Goal: Task Accomplishment & Management: Complete application form

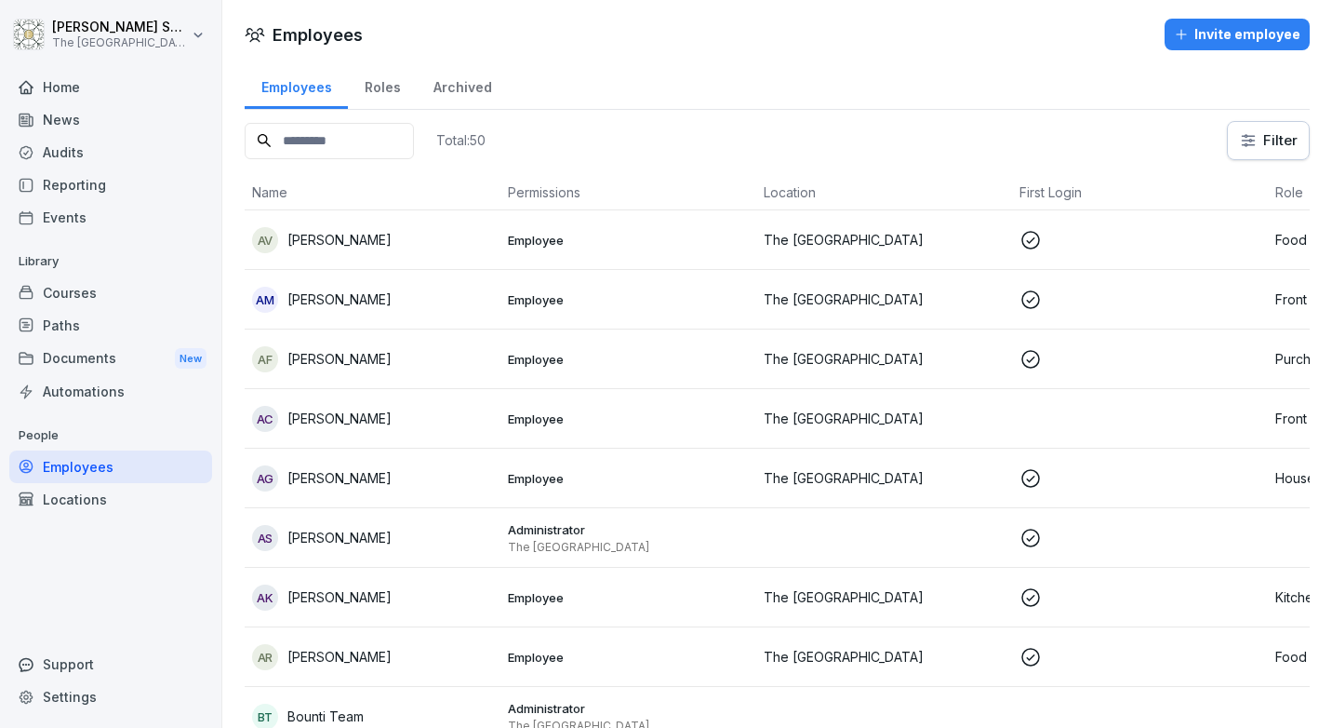
click at [349, 144] on input at bounding box center [329, 141] width 169 height 36
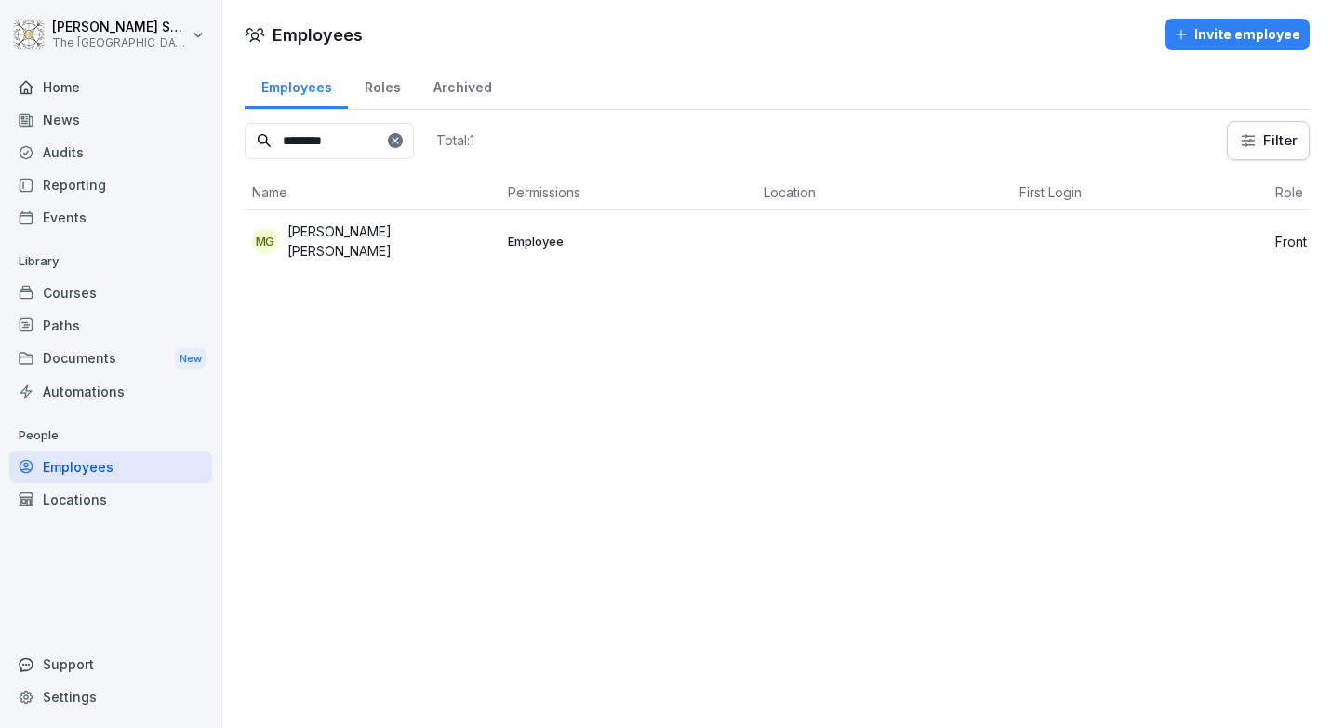
type input "********"
click at [438, 234] on p "[PERSON_NAME] [PERSON_NAME]" at bounding box center [390, 240] width 206 height 39
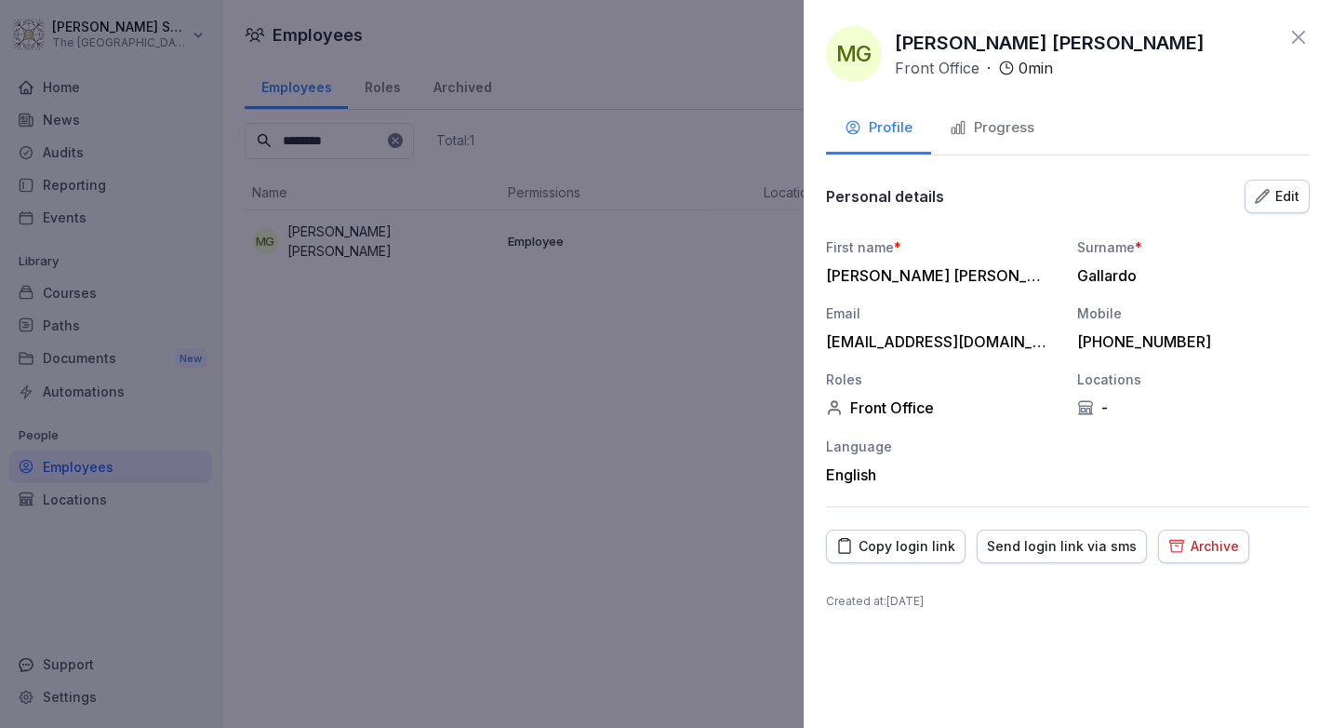
click at [1025, 552] on div "Send login link via sms" at bounding box center [1062, 546] width 150 height 20
click at [1053, 554] on div "Send login link via sms" at bounding box center [1062, 546] width 150 height 20
click at [620, 30] on div at bounding box center [666, 364] width 1332 height 728
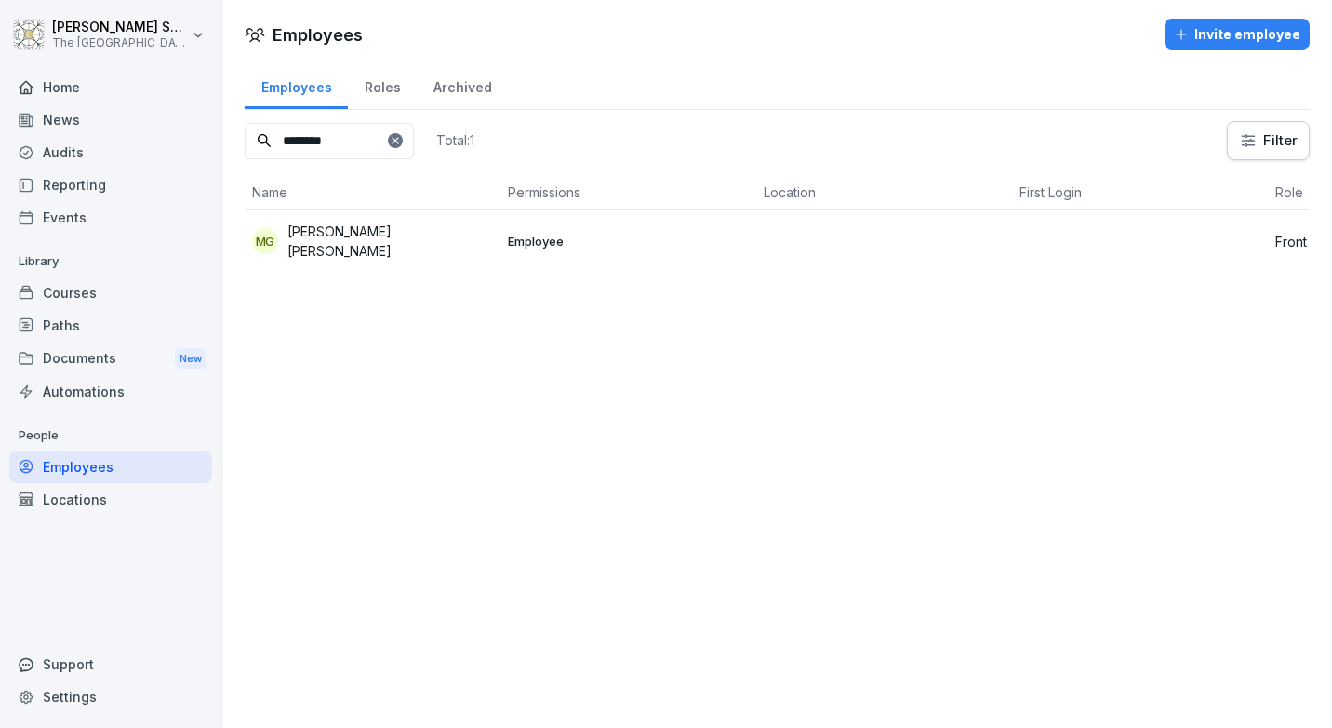
drag, startPoint x: 354, startPoint y: 141, endPoint x: 121, endPoint y: 140, distance: 233.5
click at [121, 140] on div "[PERSON_NAME] The Embassy [GEOGRAPHIC_DATA] Home News Audits Reporting Events L…" at bounding box center [666, 364] width 1332 height 728
type input "******"
click at [405, 248] on div "EM Eirene Mae" at bounding box center [372, 240] width 241 height 26
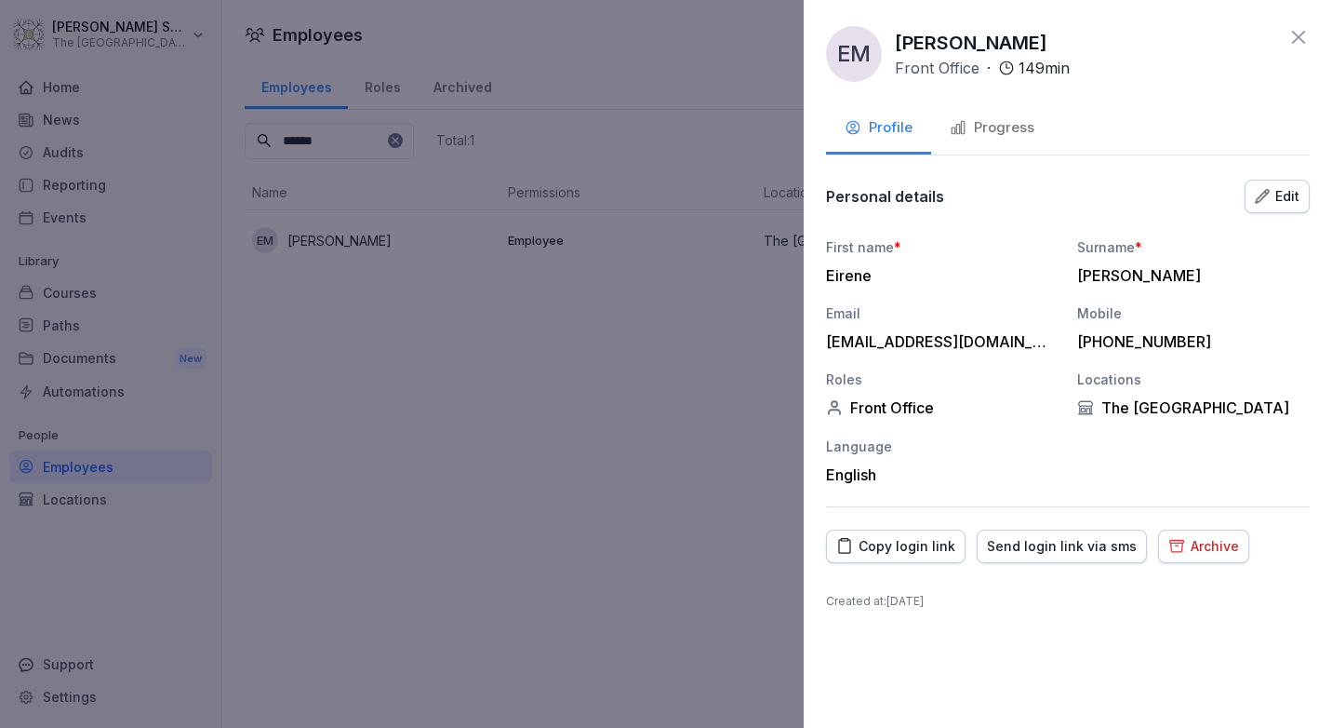
click at [1058, 554] on div "Send login link via sms" at bounding box center [1062, 546] width 150 height 20
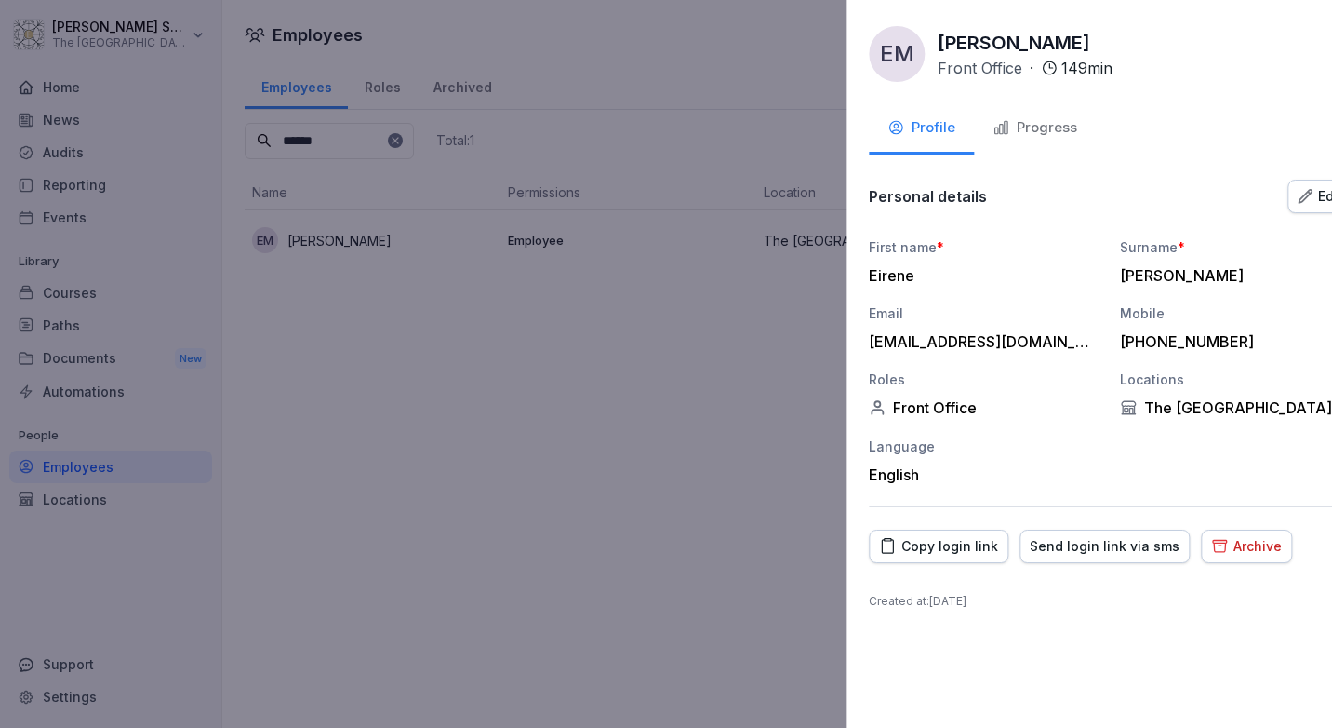
drag, startPoint x: 191, startPoint y: 567, endPoint x: 310, endPoint y: 390, distance: 213.1
click at [193, 575] on div at bounding box center [666, 364] width 1332 height 728
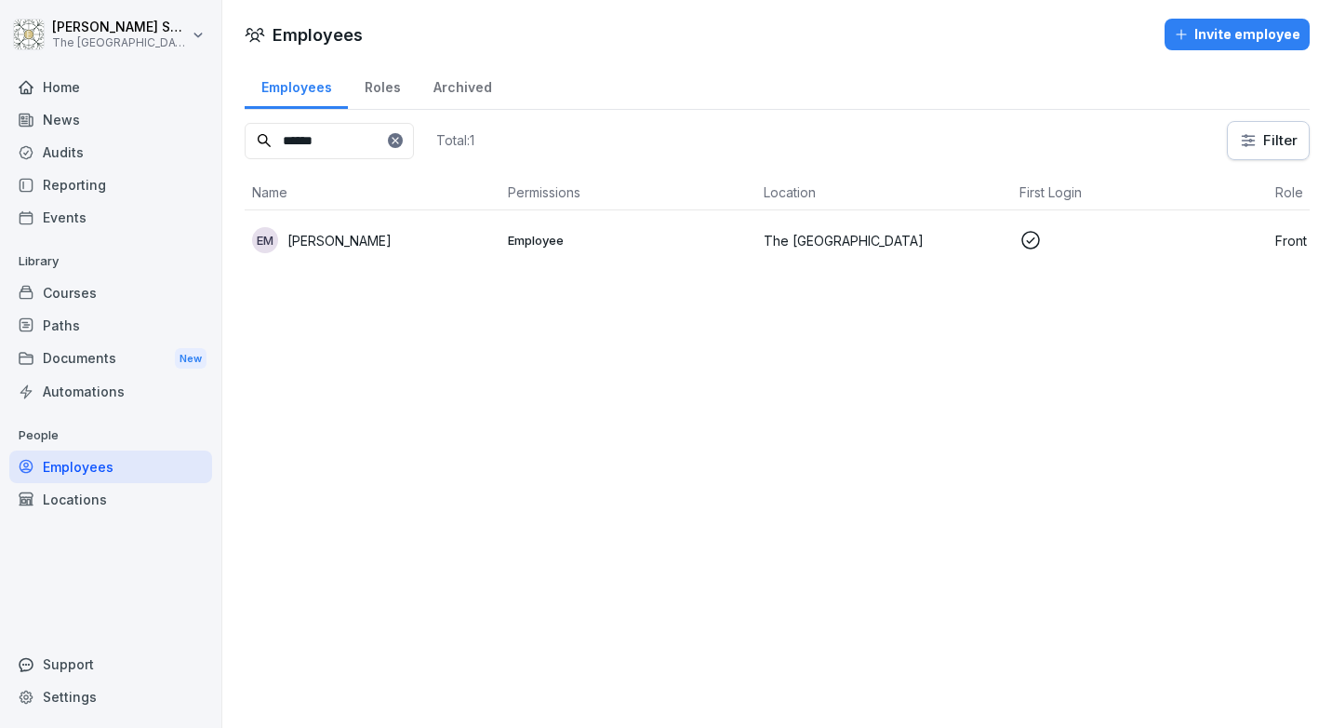
drag, startPoint x: 336, startPoint y: 144, endPoint x: 204, endPoint y: 124, distance: 133.7
click at [204, 124] on div "[PERSON_NAME] The Embassy [GEOGRAPHIC_DATA] Home News Audits Reporting Events L…" at bounding box center [666, 364] width 1332 height 728
type input "****"
click at [330, 302] on p "[PERSON_NAME] [PERSON_NAME]" at bounding box center [390, 300] width 206 height 39
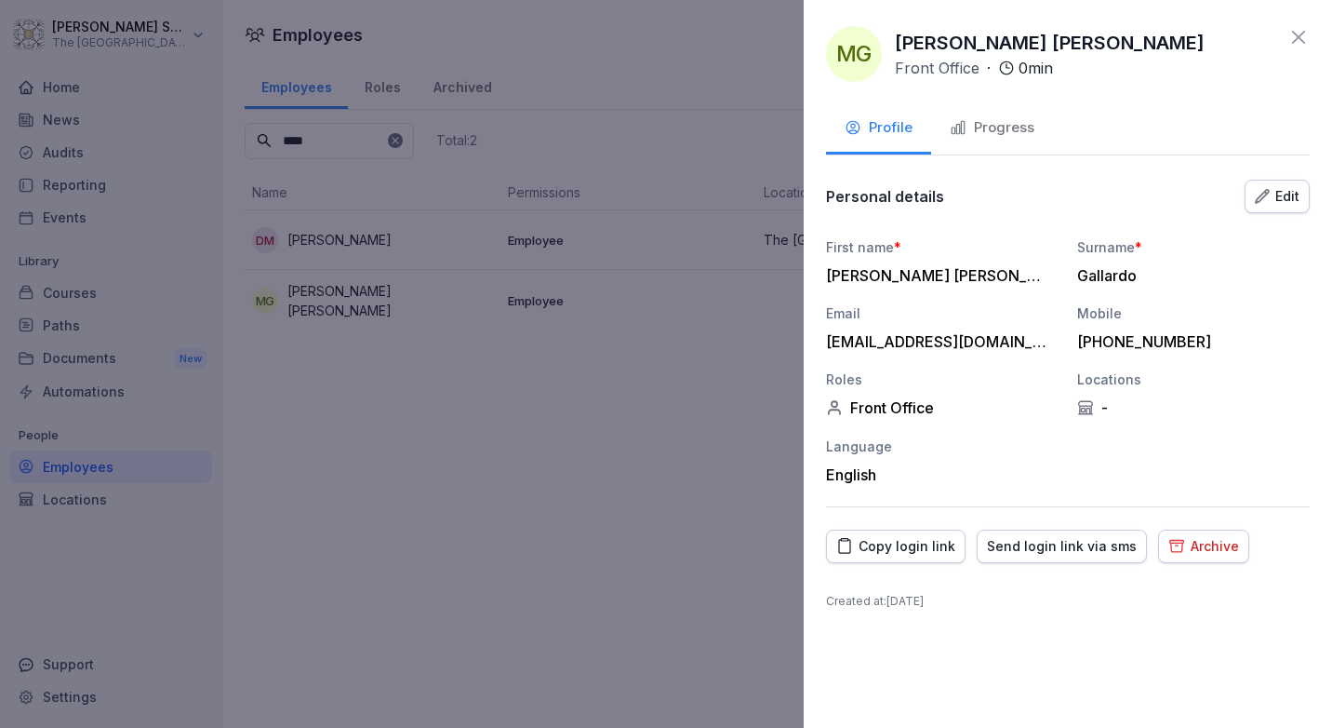
click at [1276, 193] on div "Edit" at bounding box center [1277, 196] width 45 height 20
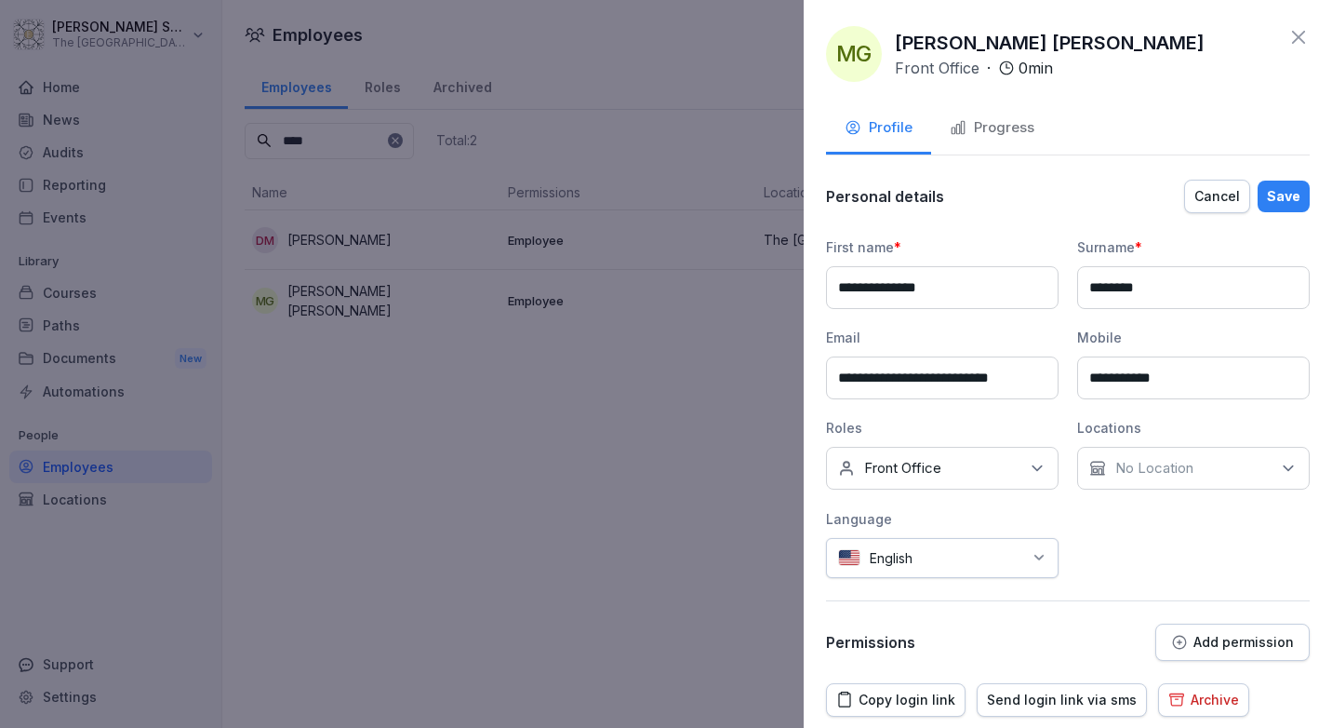
click at [1153, 289] on input "********" at bounding box center [1193, 287] width 233 height 43
type input "*******"
click at [1273, 200] on div "Save" at bounding box center [1283, 196] width 33 height 20
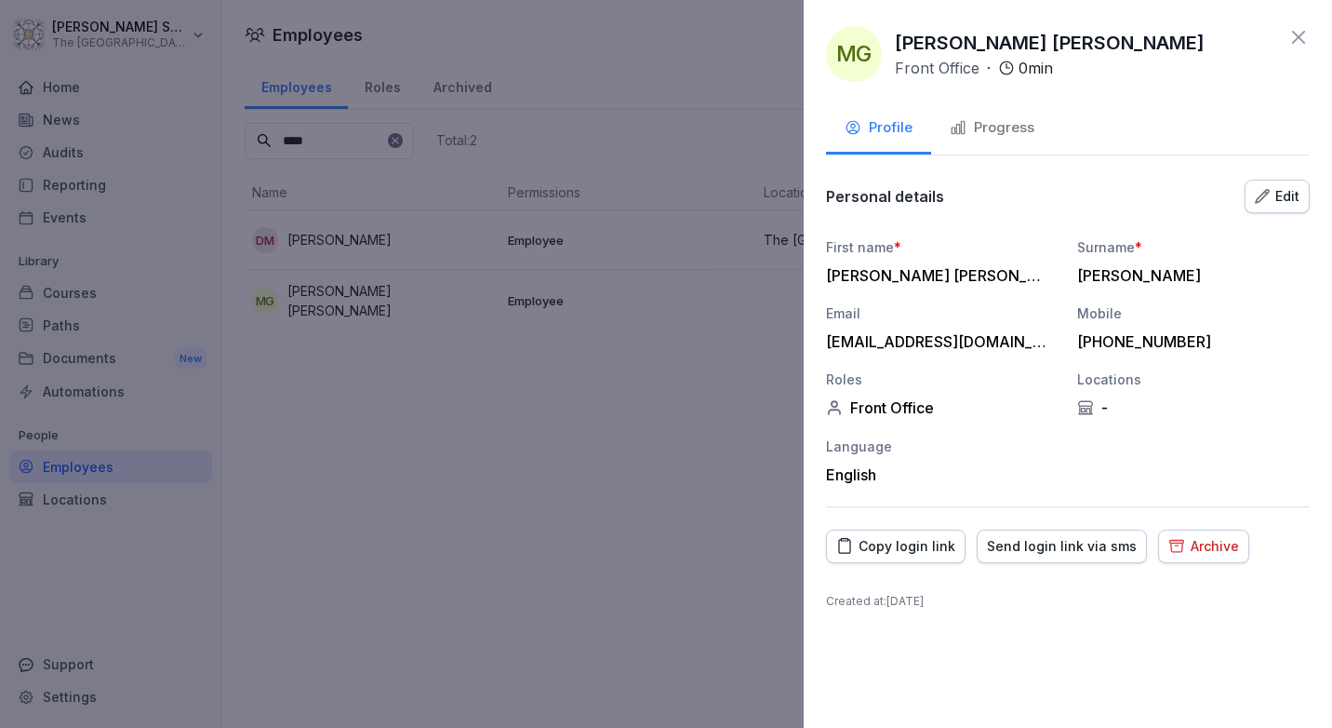
click at [1074, 548] on div "Send login link via sms" at bounding box center [1062, 546] width 150 height 20
click at [1058, 544] on div "Send login link via sms" at bounding box center [1062, 546] width 150 height 20
click at [888, 547] on div "Copy login link" at bounding box center [895, 546] width 119 height 20
click at [474, 436] on div at bounding box center [666, 364] width 1332 height 728
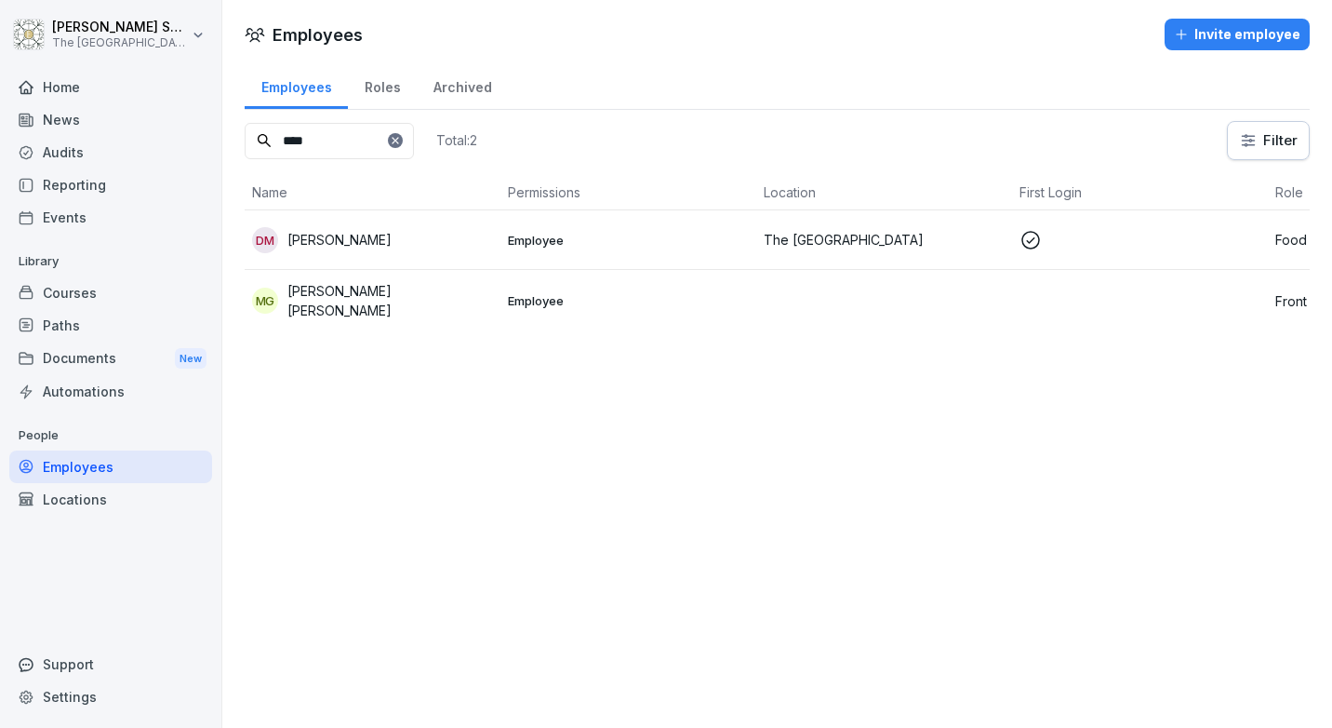
click at [687, 304] on p "Employee" at bounding box center [628, 300] width 241 height 17
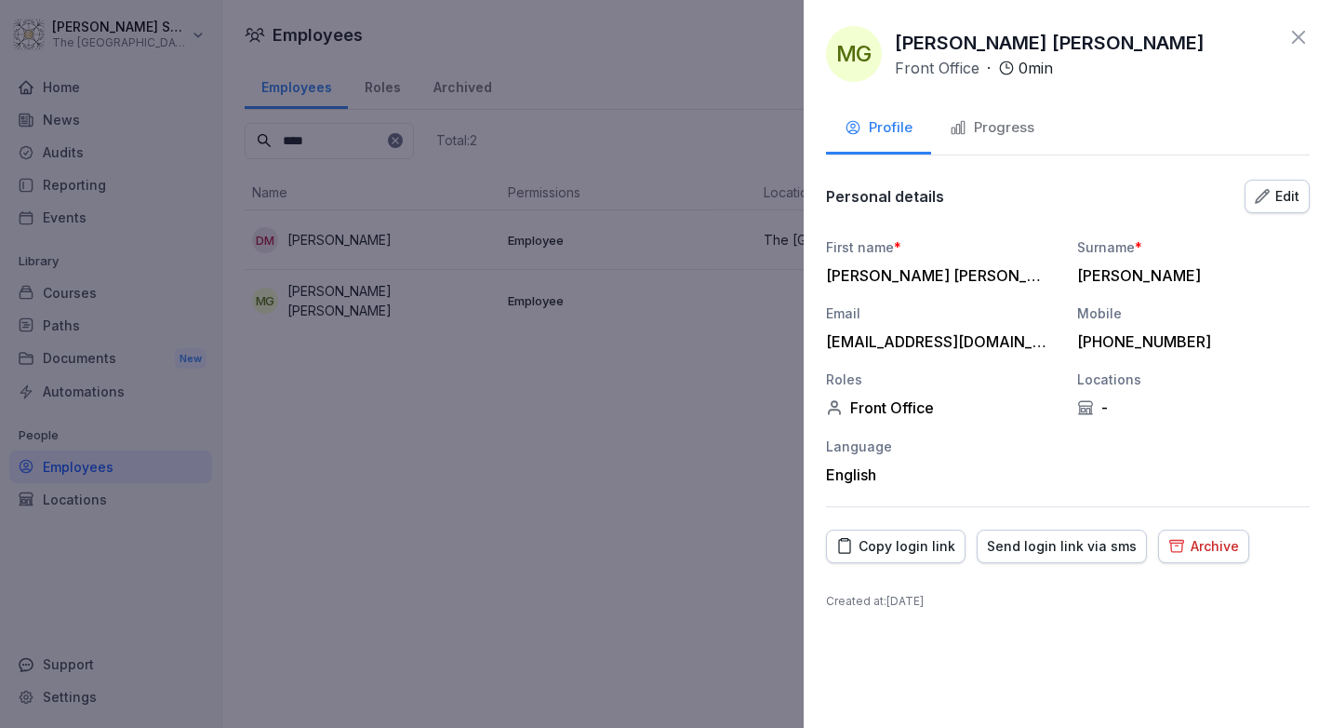
click at [933, 552] on div "Copy login link" at bounding box center [895, 546] width 119 height 20
click at [911, 543] on div "Copy login link" at bounding box center [895, 546] width 119 height 20
click at [741, 657] on div at bounding box center [666, 364] width 1332 height 728
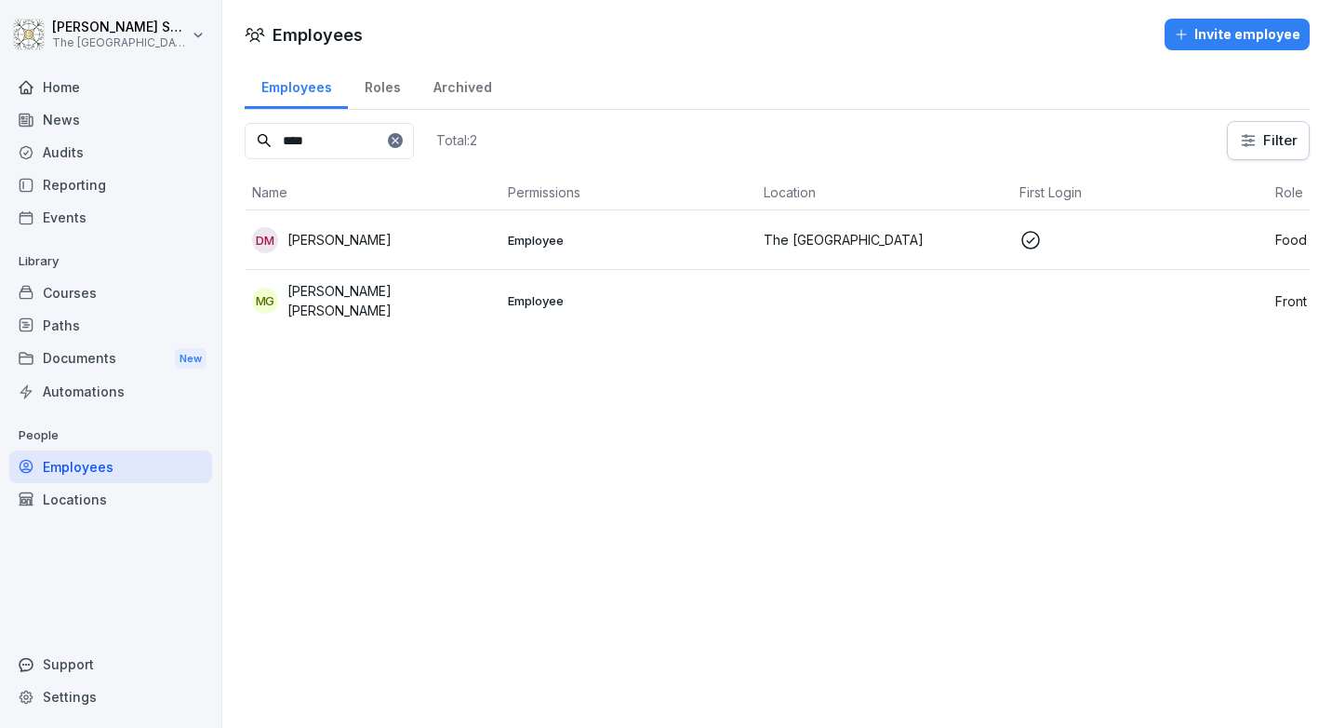
click at [385, 303] on p "[PERSON_NAME] [PERSON_NAME]" at bounding box center [390, 300] width 206 height 39
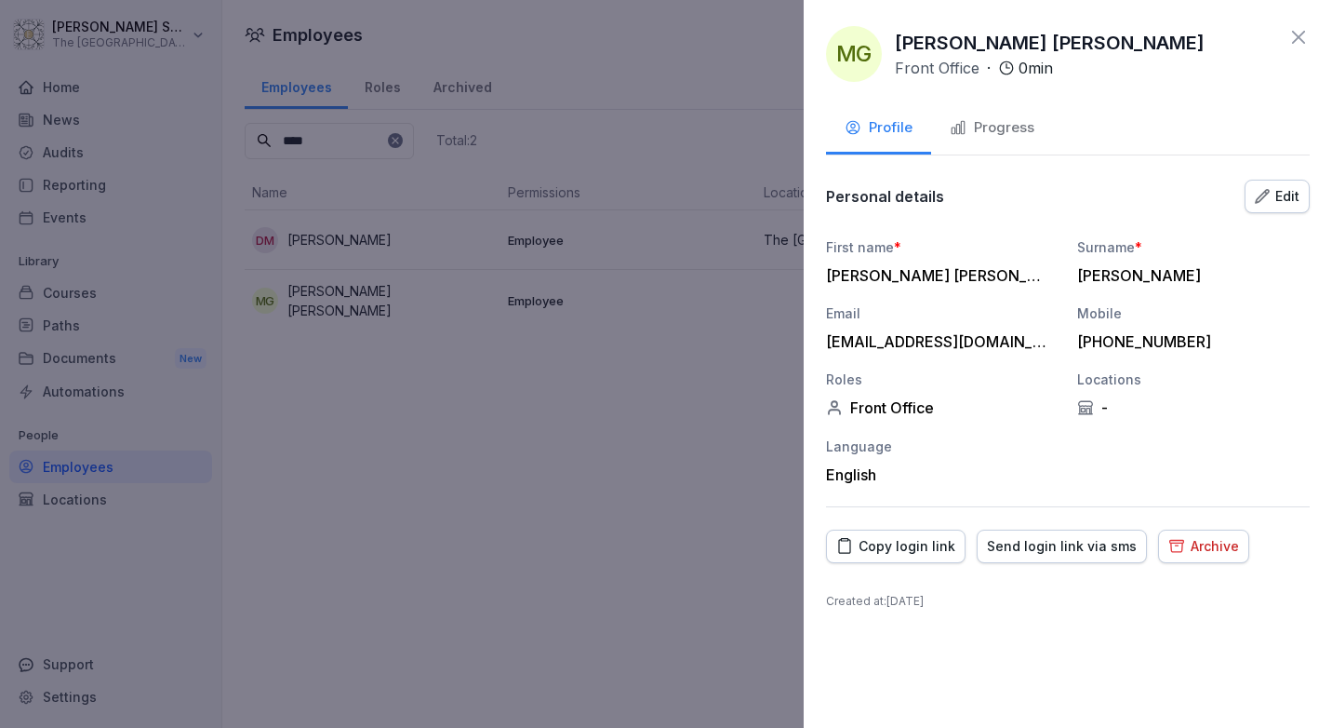
click at [902, 542] on div "Copy login link" at bounding box center [895, 546] width 119 height 20
click at [608, 521] on div at bounding box center [666, 364] width 1332 height 728
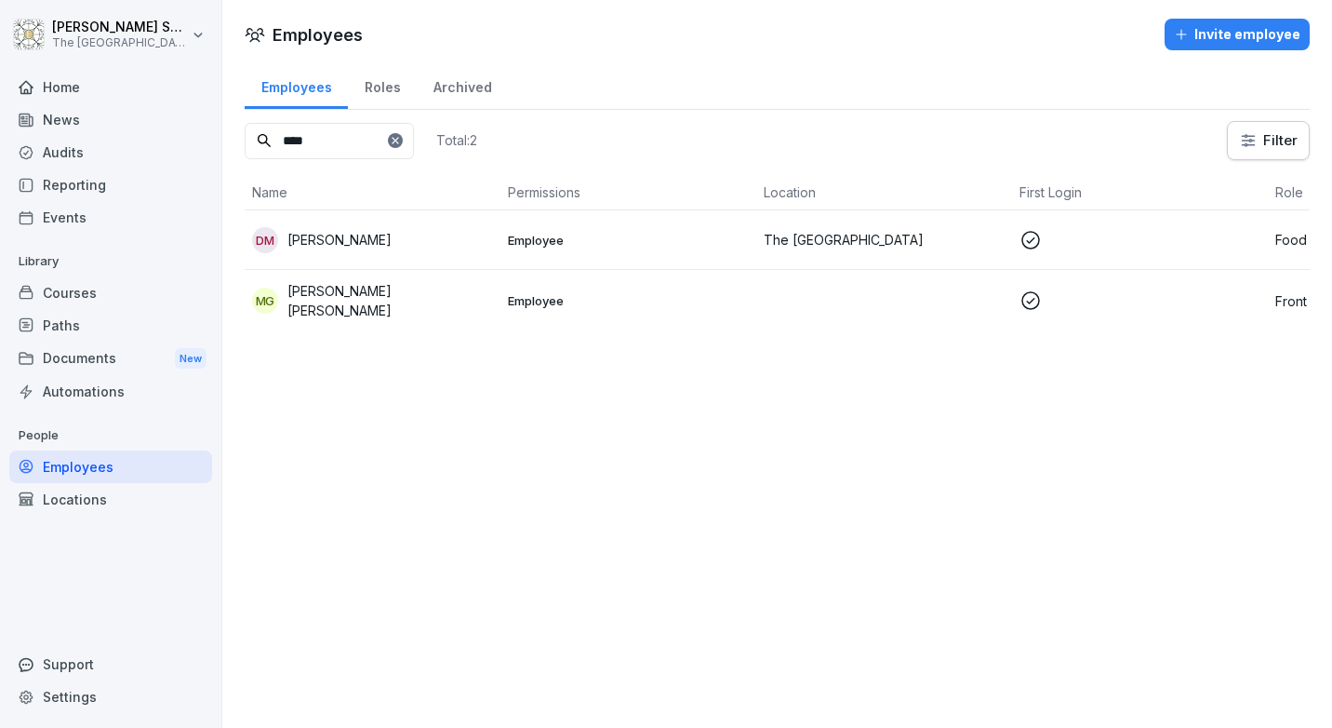
drag, startPoint x: 341, startPoint y: 141, endPoint x: 251, endPoint y: 147, distance: 89.5
click at [251, 147] on input "****" at bounding box center [329, 141] width 169 height 36
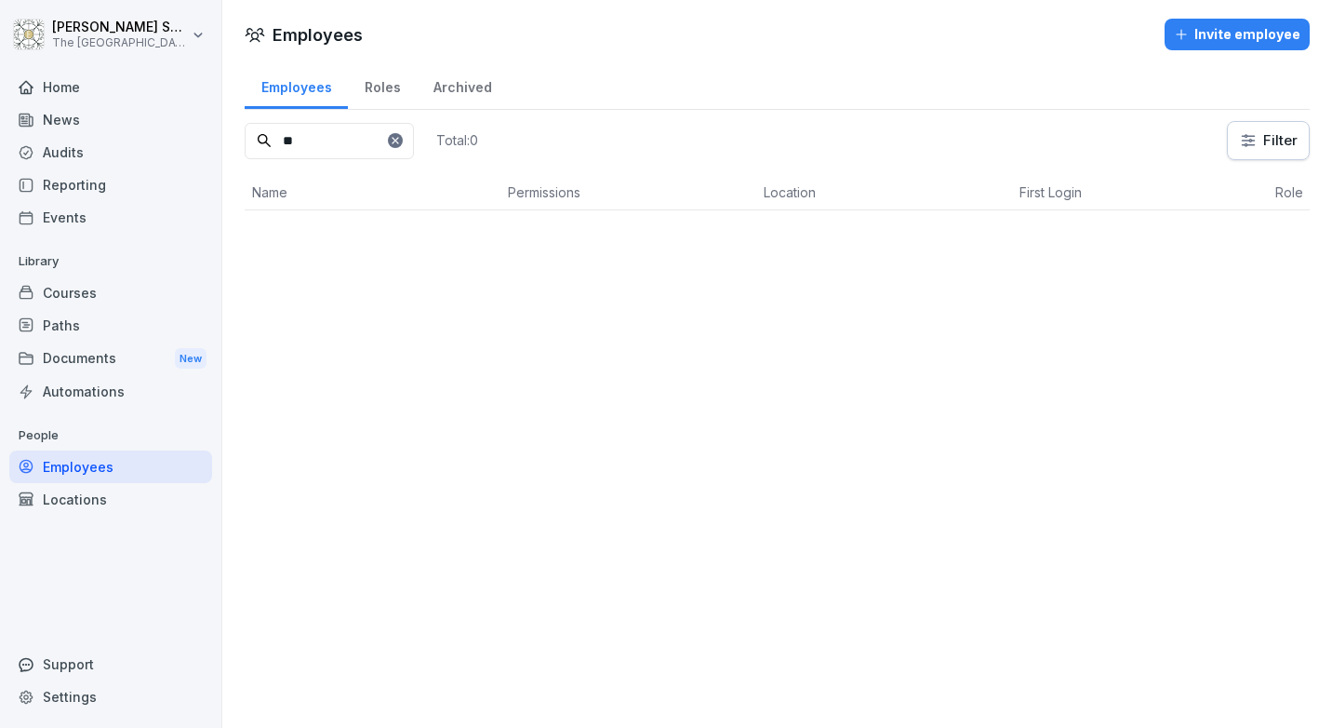
type input "*"
type input "***"
click at [285, 247] on div "EM Eirene Mae" at bounding box center [372, 240] width 241 height 26
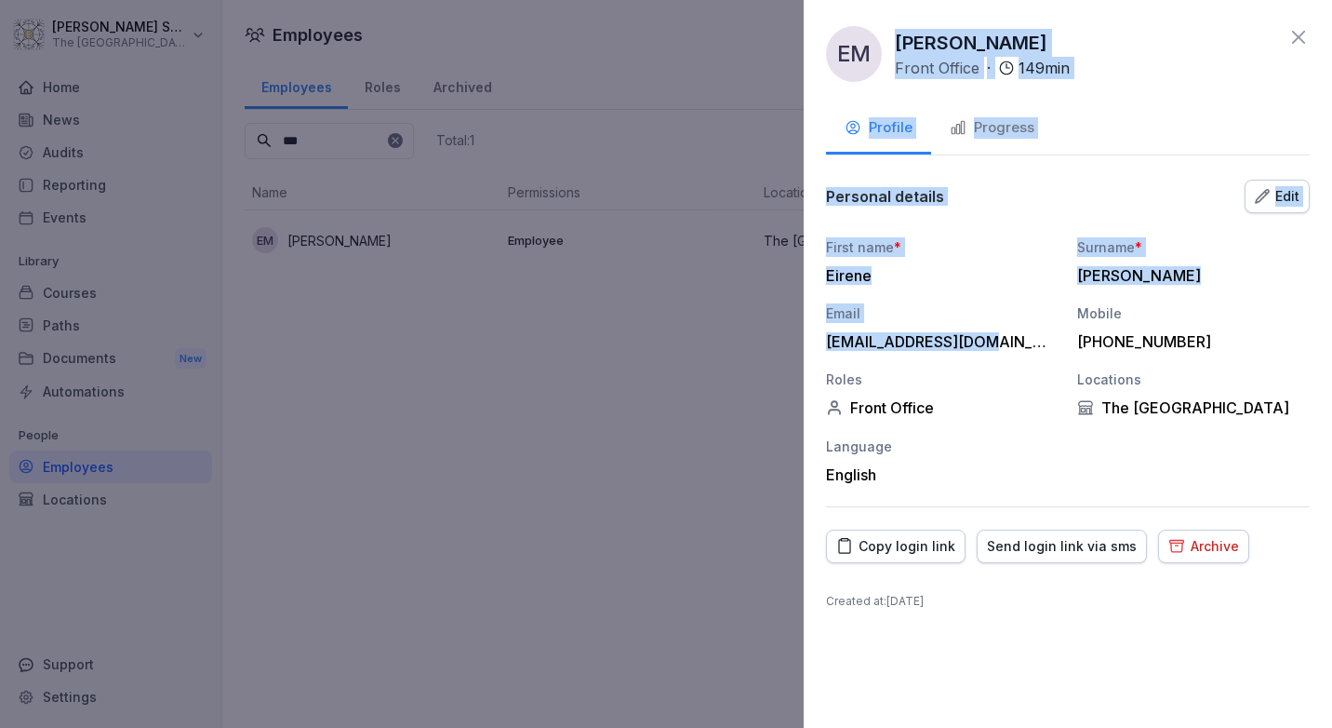
drag, startPoint x: 998, startPoint y: 343, endPoint x: 790, endPoint y: 344, distance: 208.4
click at [790, 344] on body "[PERSON_NAME] The Embassy [GEOGRAPHIC_DATA] Home News Audits Reporting Events L…" at bounding box center [666, 364] width 1332 height 728
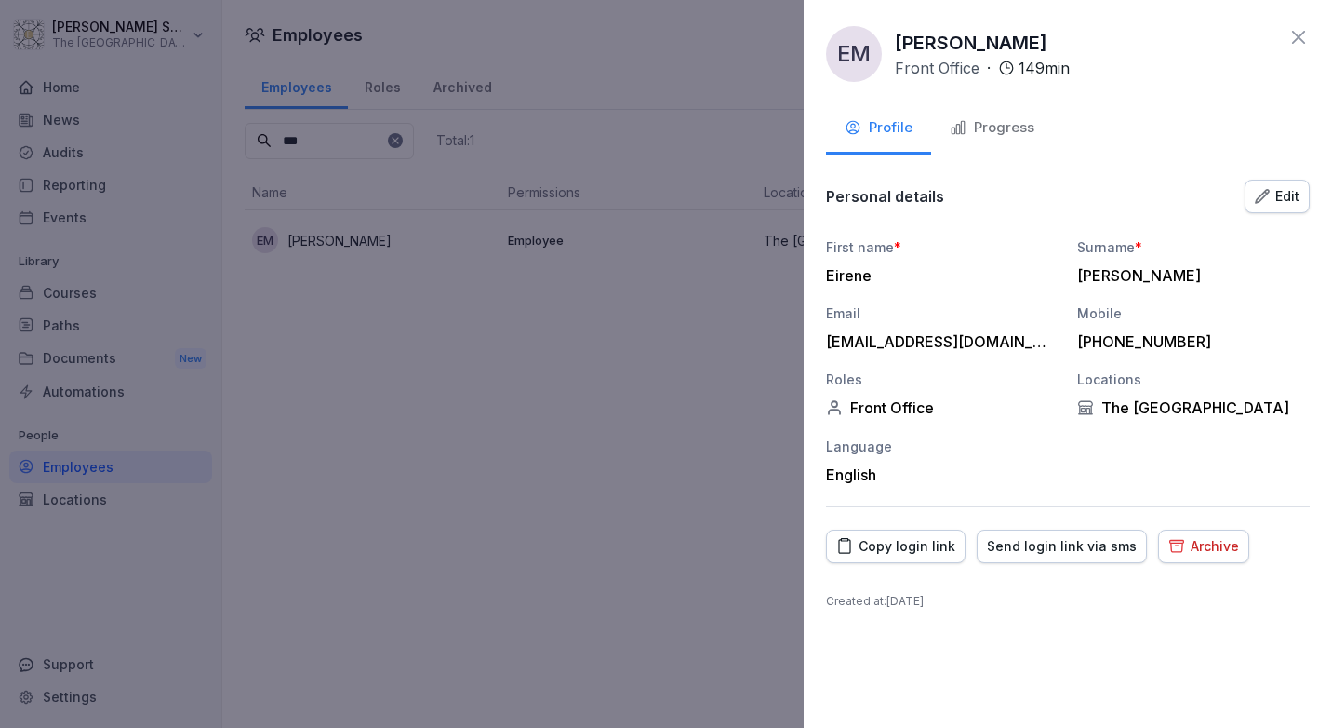
drag, startPoint x: 790, startPoint y: 344, endPoint x: 981, endPoint y: 396, distance: 197.7
click at [983, 405] on div "Front Office" at bounding box center [942, 407] width 233 height 19
drag, startPoint x: 1003, startPoint y: 340, endPoint x: 814, endPoint y: 346, distance: 189.0
click at [814, 346] on div "EM Eirene Mae Front Office · 149 min Profile Progress Personal details Edit Fir…" at bounding box center [1068, 364] width 528 height 728
copy div "[EMAIL_ADDRESS][DOMAIN_NAME]"
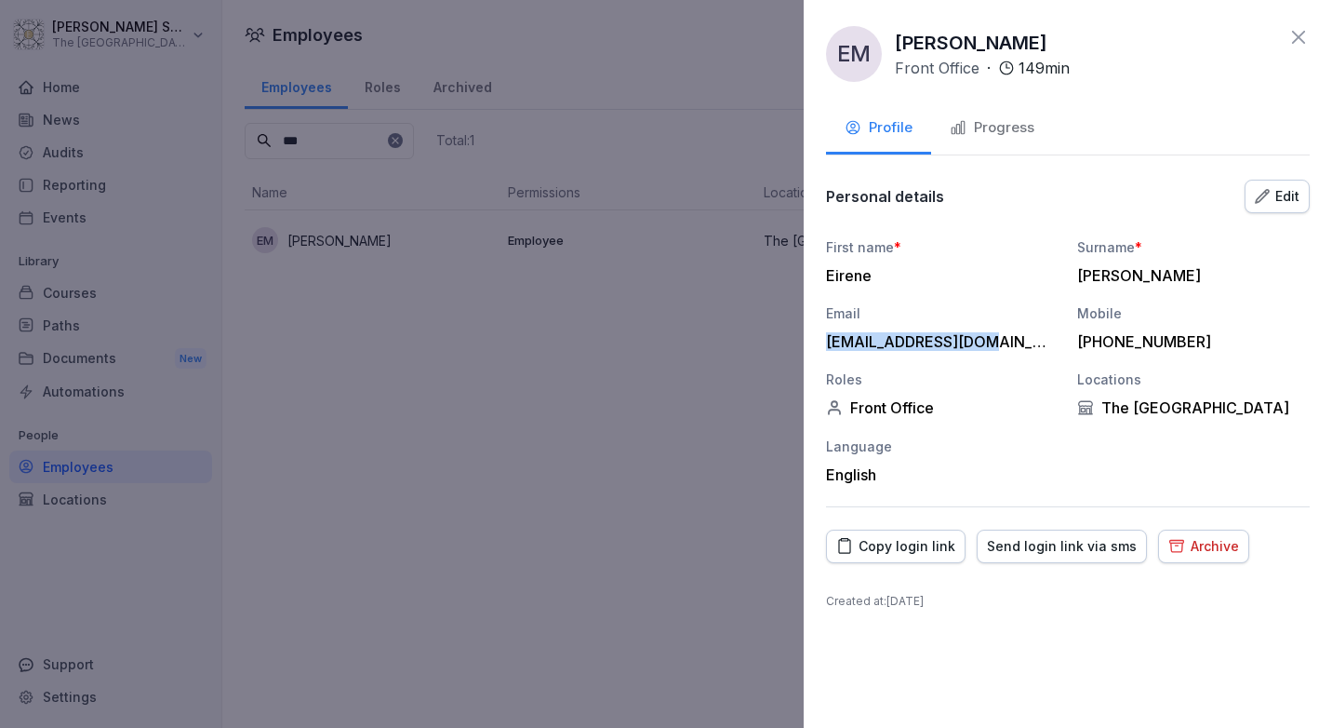
click at [863, 544] on div "Copy login link" at bounding box center [895, 546] width 119 height 20
drag, startPoint x: 707, startPoint y: 571, endPoint x: 717, endPoint y: 548, distance: 25.4
click at [707, 572] on div at bounding box center [666, 364] width 1332 height 728
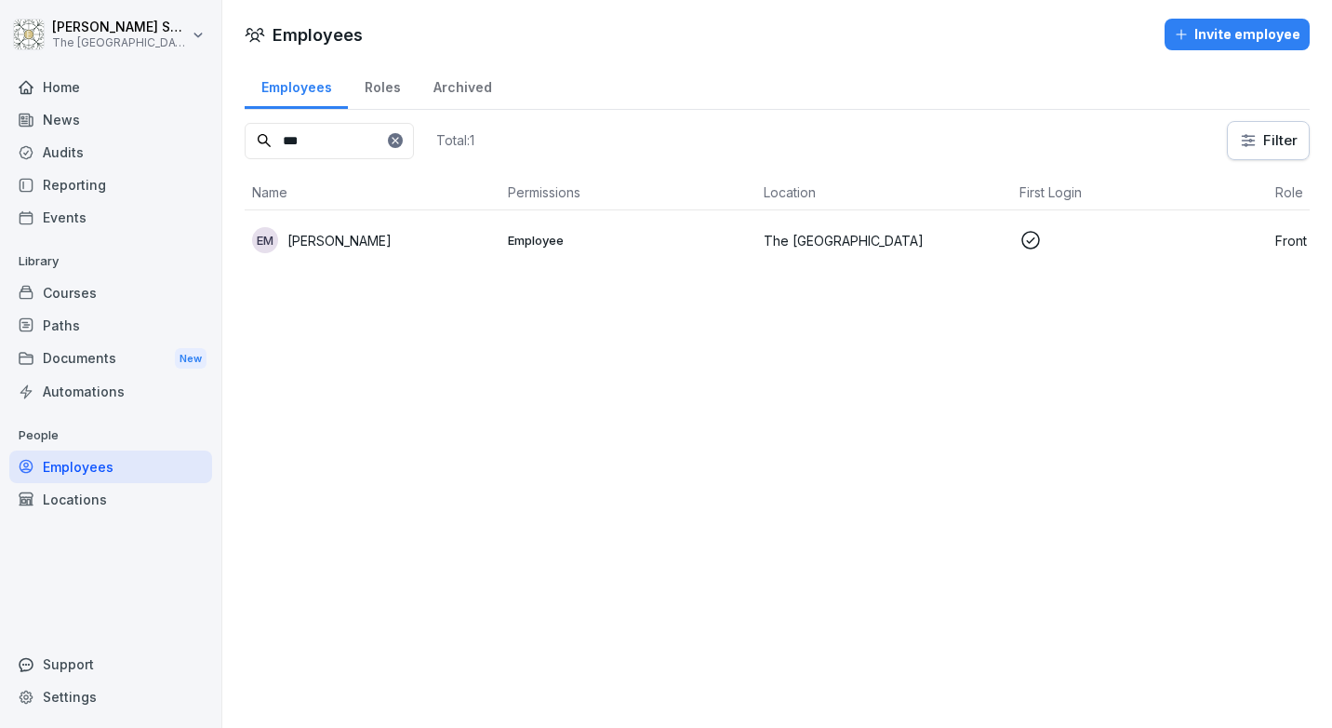
drag, startPoint x: 333, startPoint y: 146, endPoint x: 221, endPoint y: 141, distance: 111.7
click at [221, 141] on div "[PERSON_NAME] The Embassy [GEOGRAPHIC_DATA] Home News Audits Reporting Events L…" at bounding box center [666, 364] width 1332 height 728
click at [112, 461] on div "Employees" at bounding box center [110, 466] width 203 height 33
click at [398, 142] on icon at bounding box center [395, 140] width 7 height 7
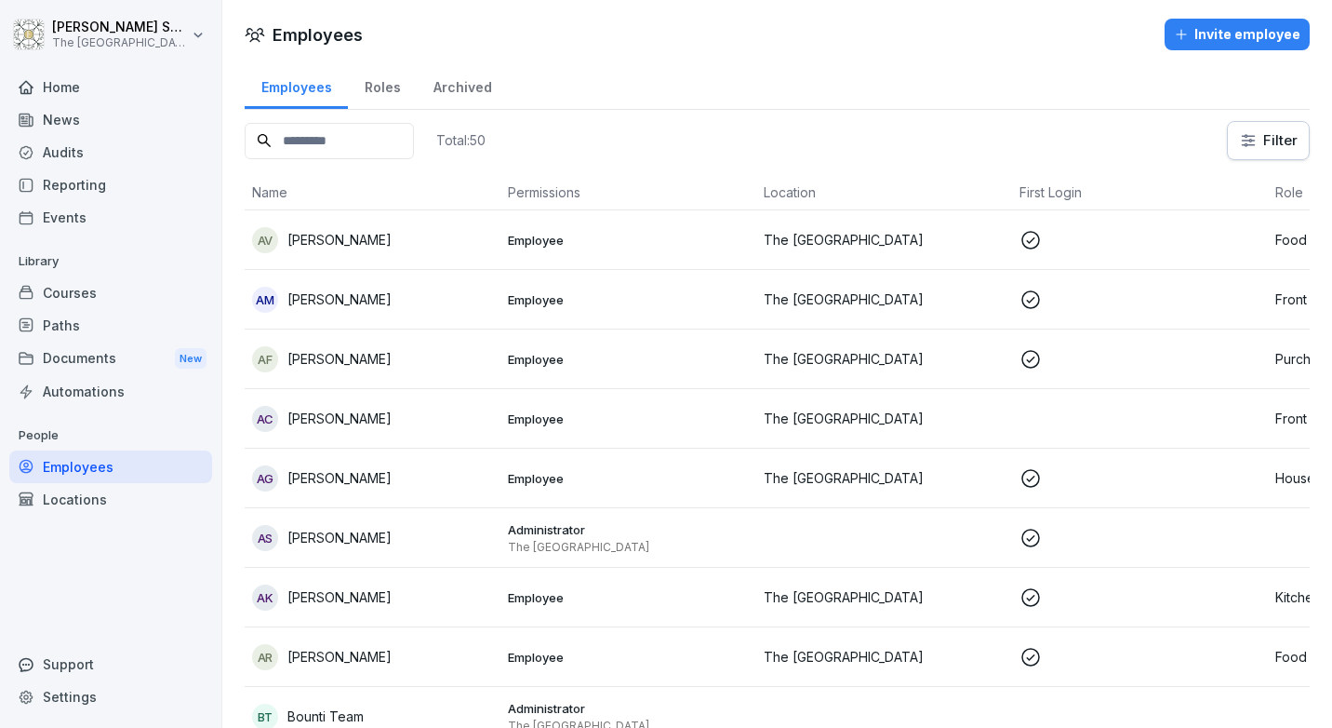
click at [347, 148] on input at bounding box center [329, 141] width 169 height 36
type input "******"
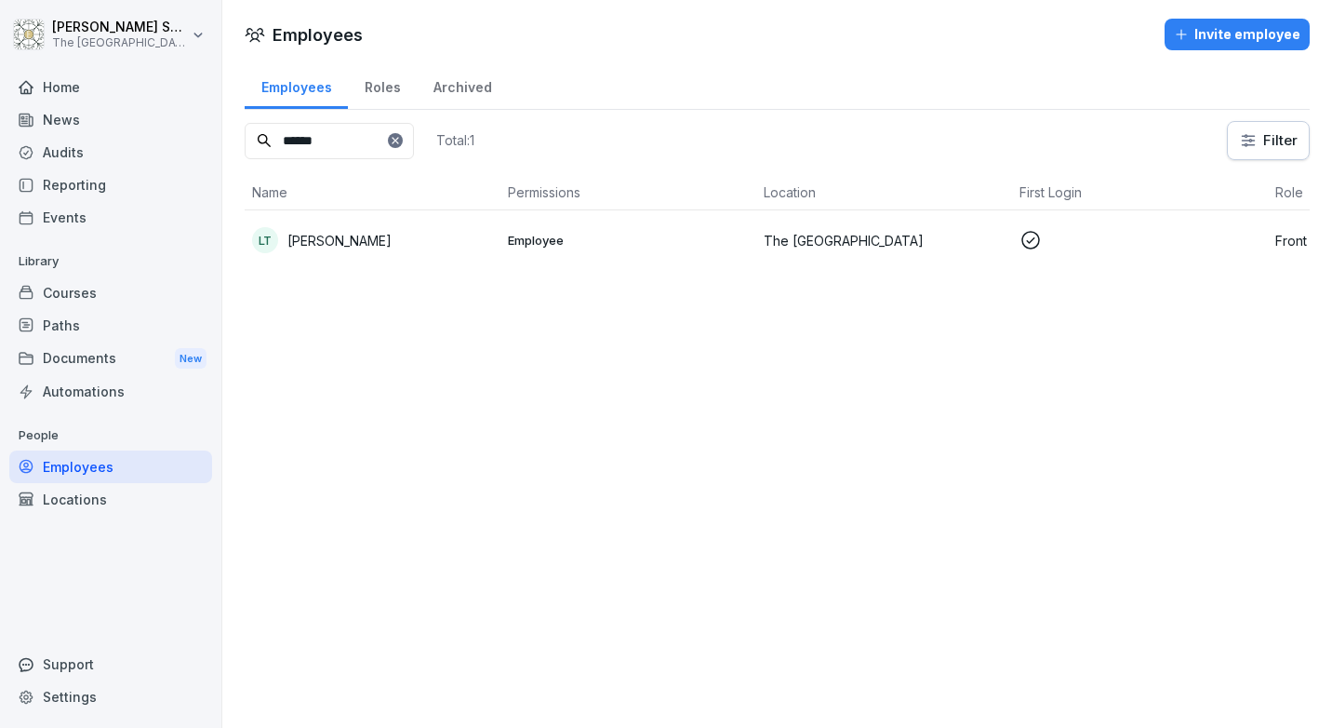
click at [354, 246] on p "[PERSON_NAME]" at bounding box center [339, 241] width 104 height 20
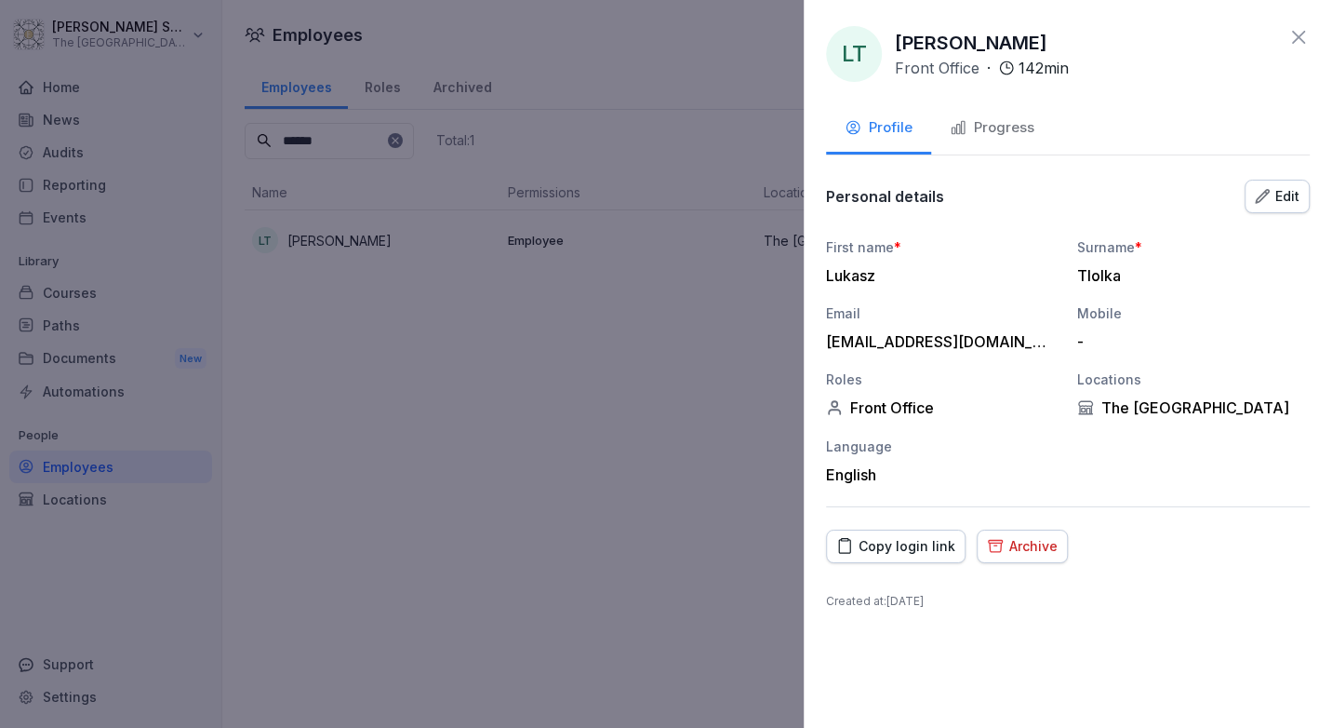
drag, startPoint x: 577, startPoint y: 504, endPoint x: 733, endPoint y: 428, distance: 173.9
click at [575, 503] on div at bounding box center [666, 364] width 1332 height 728
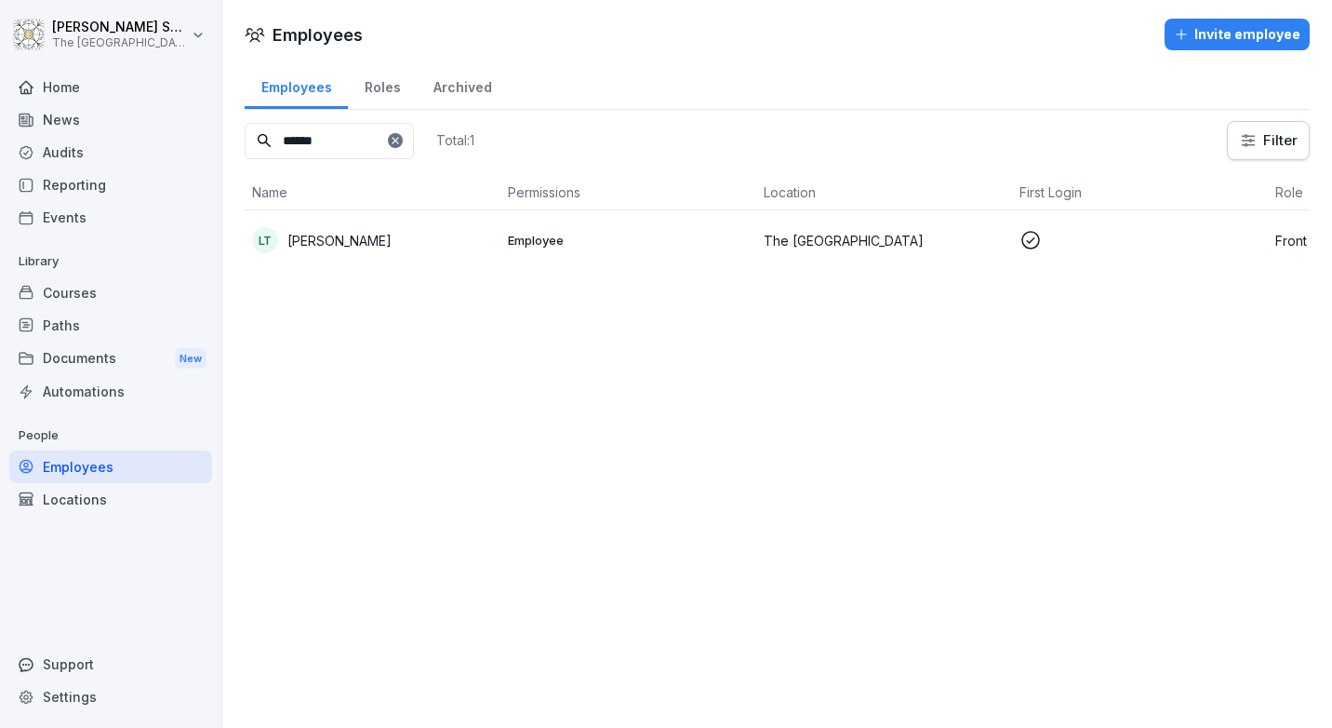
click at [515, 261] on td "Employee" at bounding box center [629, 240] width 256 height 60
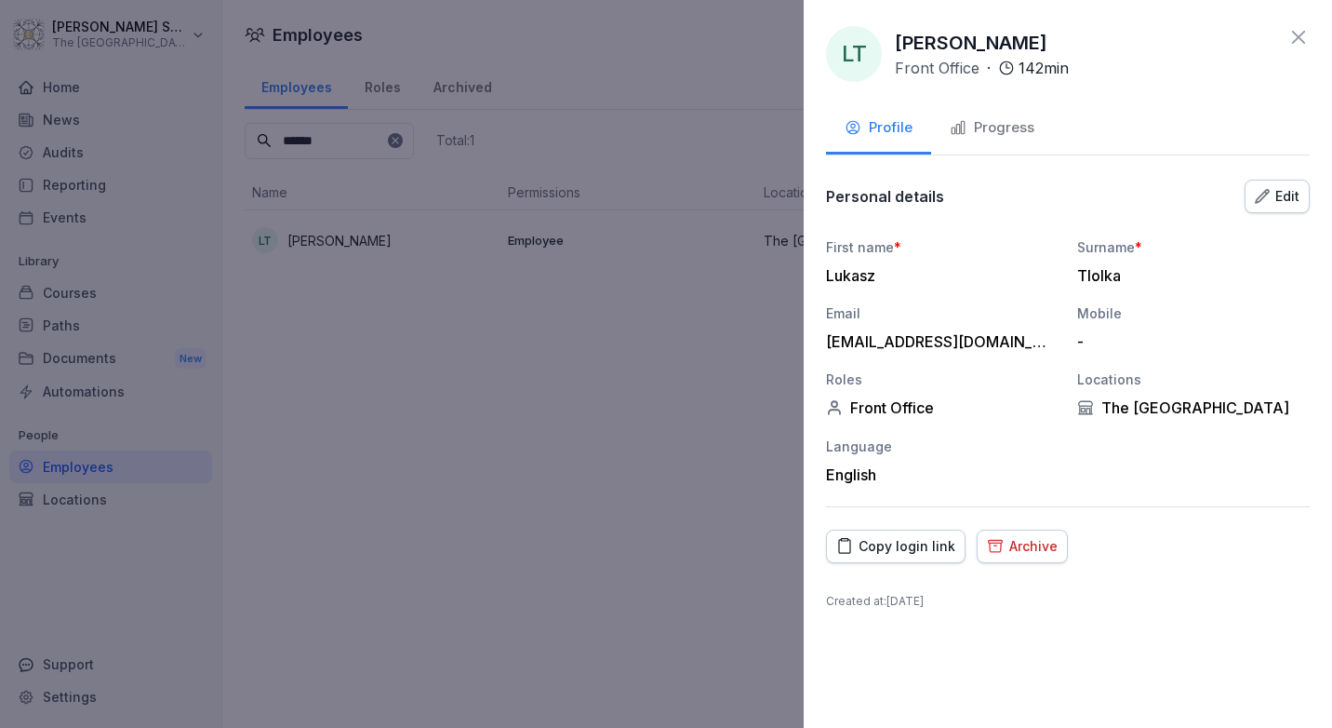
click at [529, 466] on div at bounding box center [666, 364] width 1332 height 728
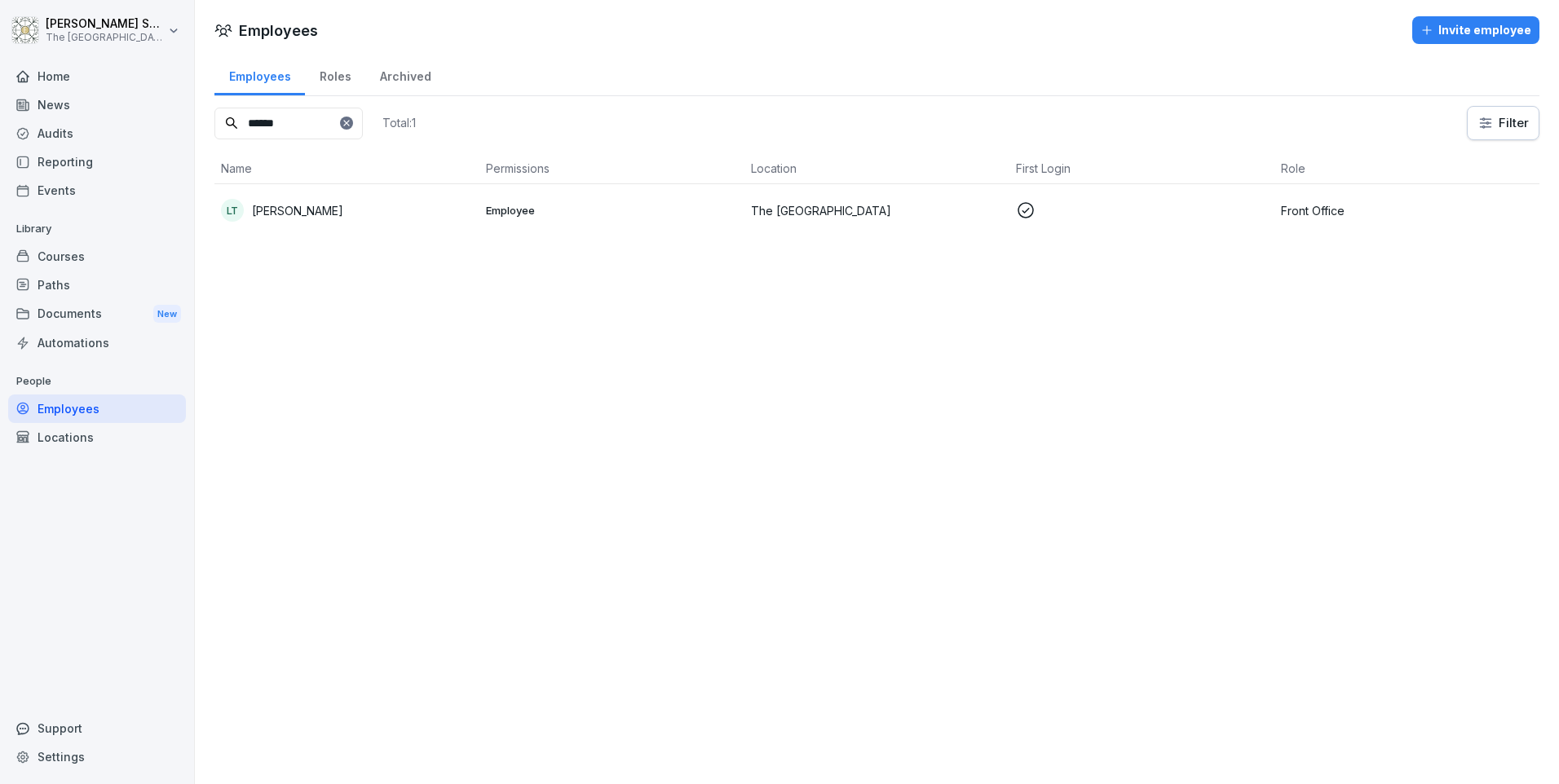
click at [351, 124] on icon at bounding box center [346, 123] width 10 height 10
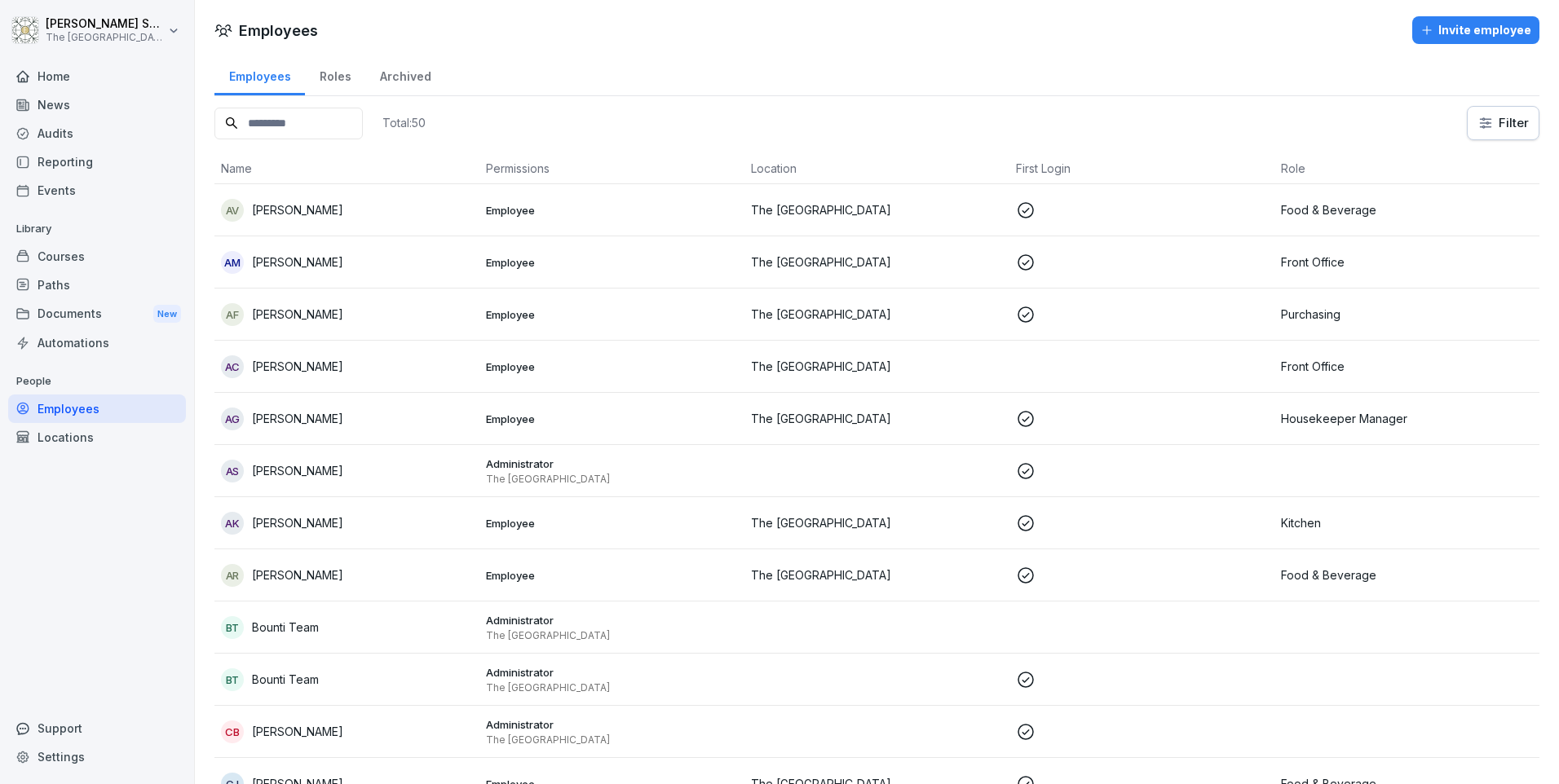
click at [290, 124] on input at bounding box center [288, 124] width 148 height 32
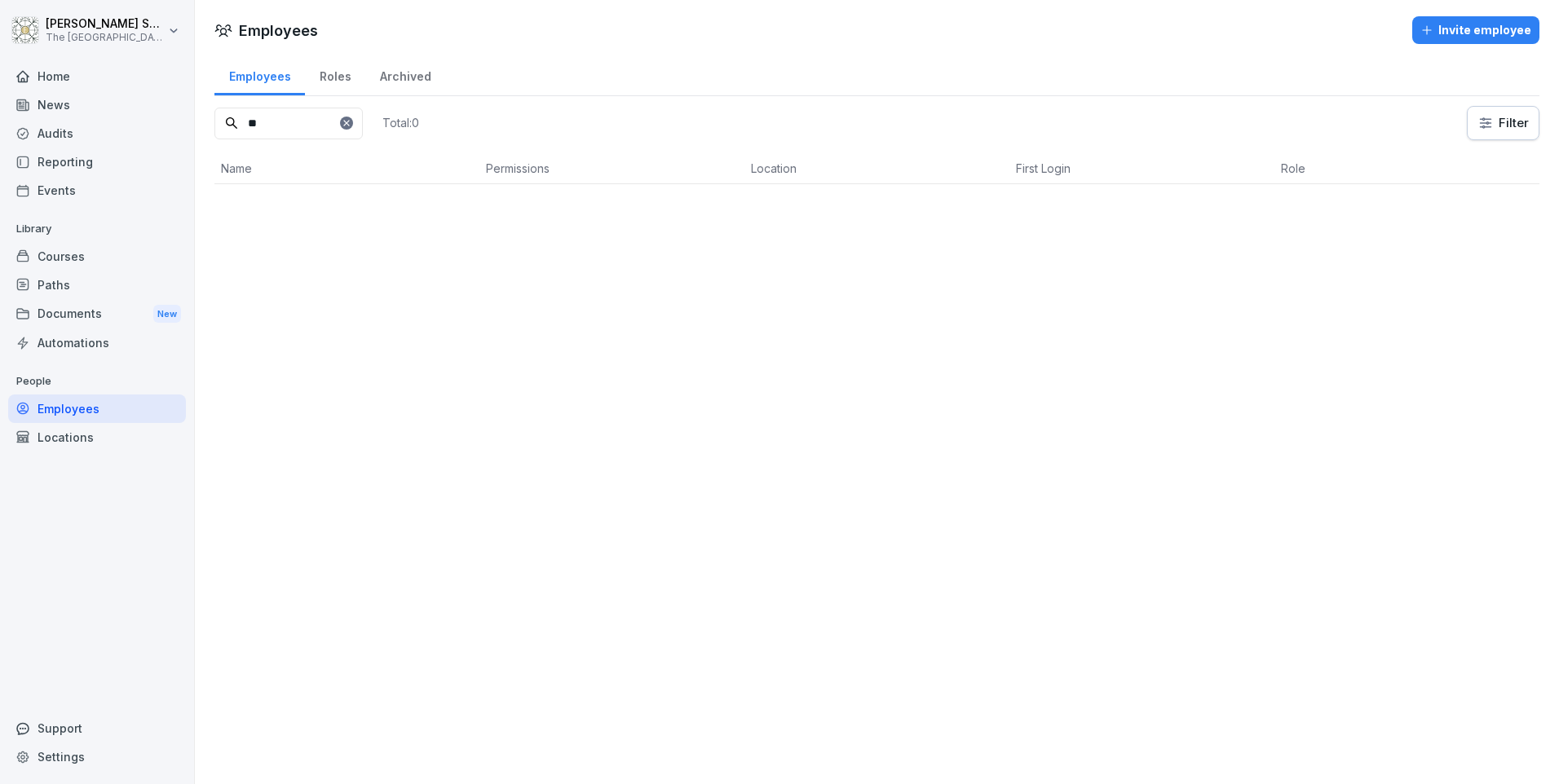
type input "*"
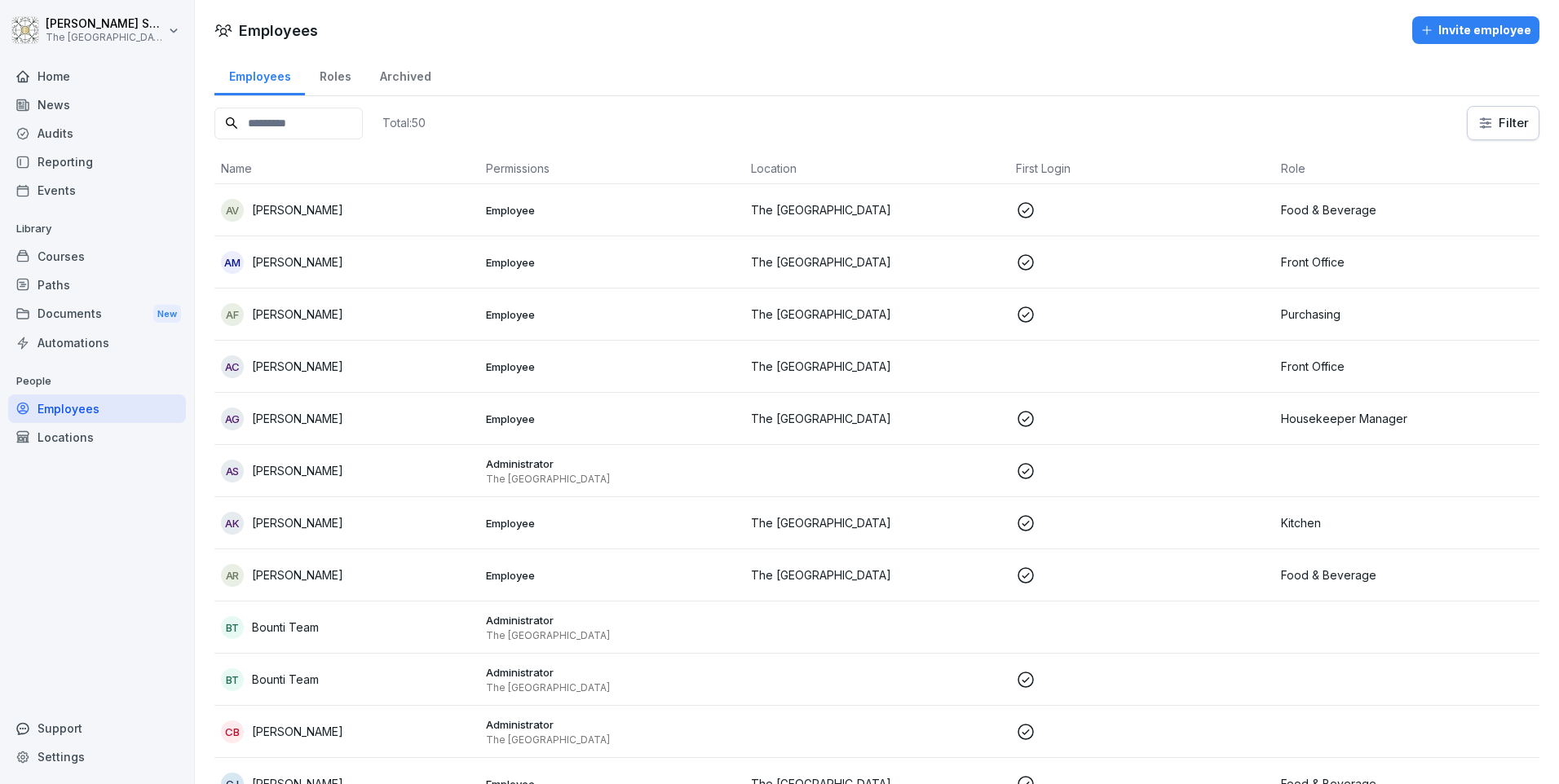
click at [1166, 34] on div "Invite employee" at bounding box center [1476, 30] width 111 height 18
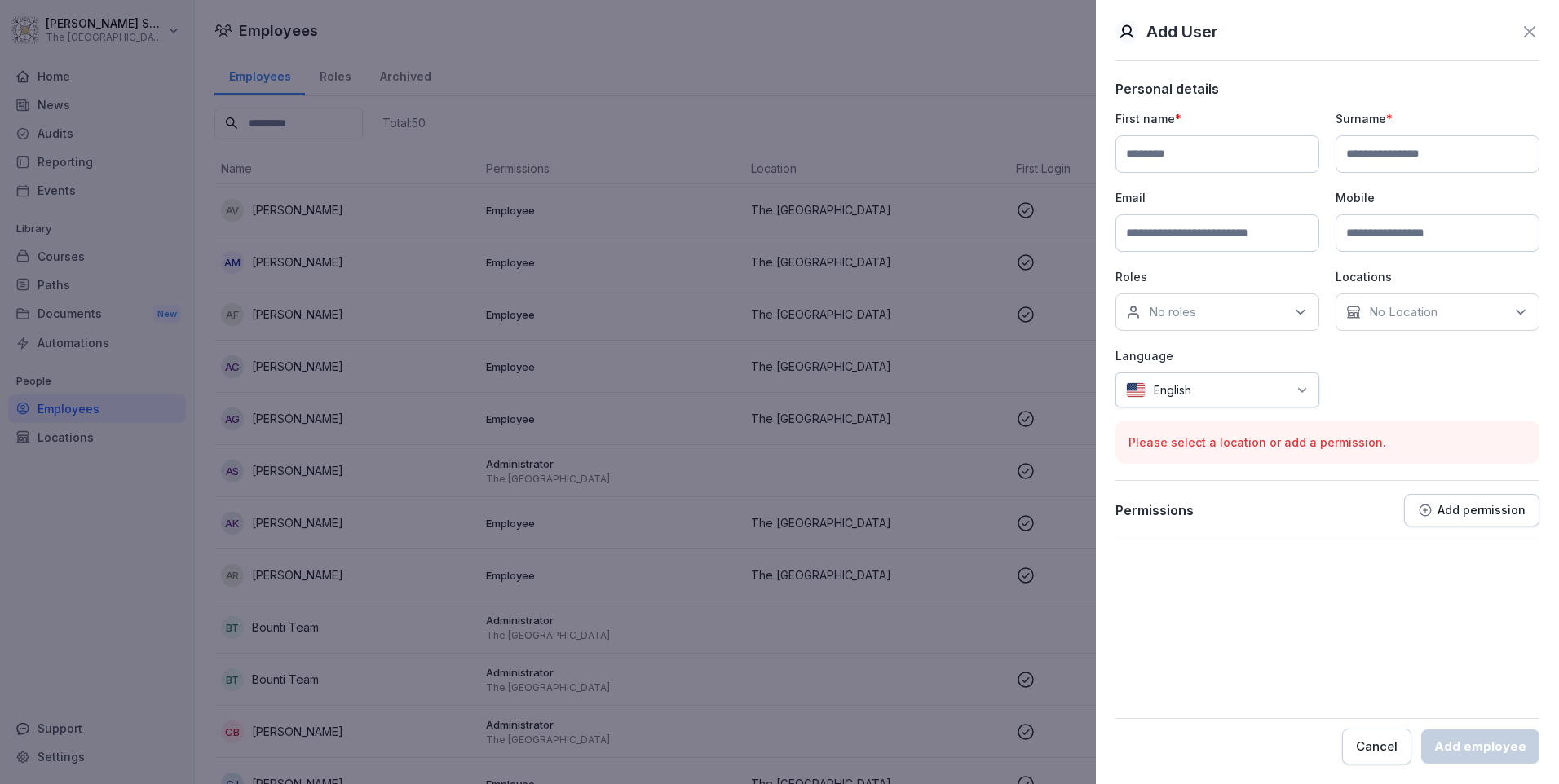
click at [1166, 156] on input at bounding box center [1217, 153] width 204 height 38
type input "*"
type input "*****"
click at [1166, 159] on input at bounding box center [1437, 153] width 204 height 38
type input "******"
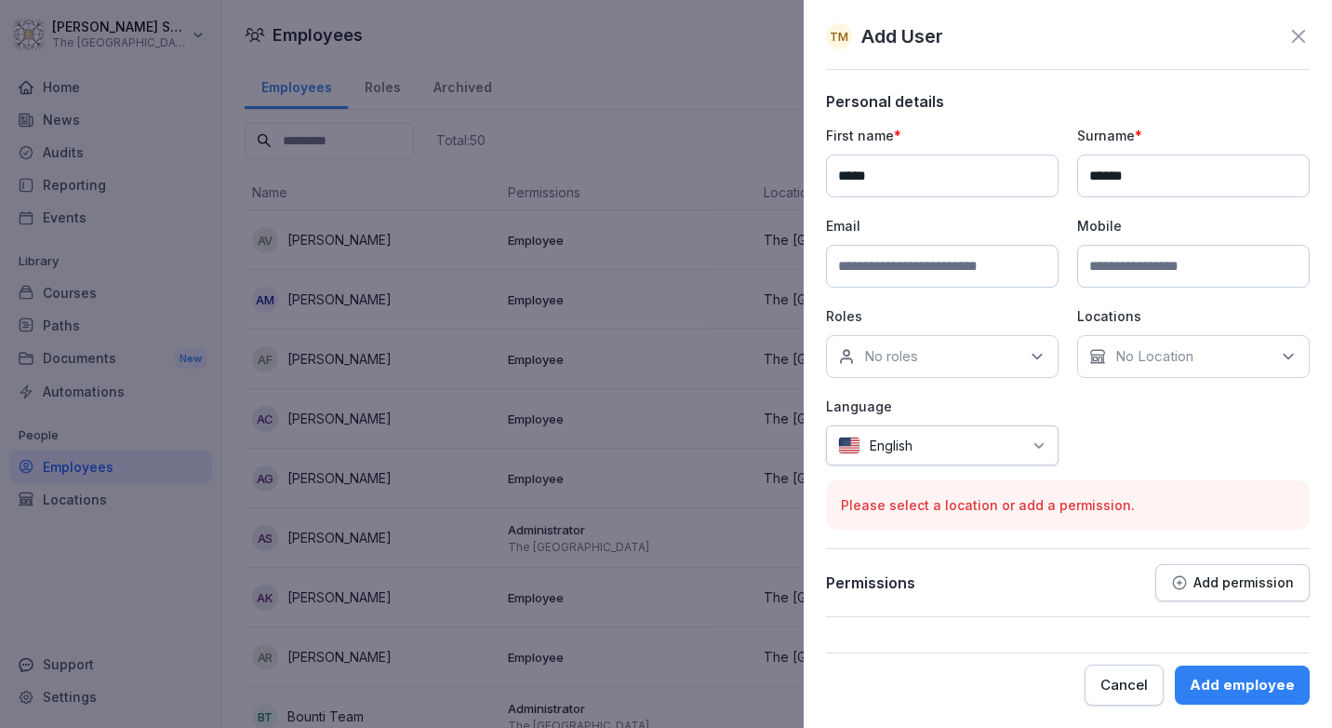
click at [894, 270] on input at bounding box center [942, 266] width 233 height 43
click at [909, 271] on input at bounding box center [942, 266] width 233 height 43
paste input "**********"
type input "**********"
drag, startPoint x: 1166, startPoint y: 263, endPoint x: 1213, endPoint y: 279, distance: 50.0
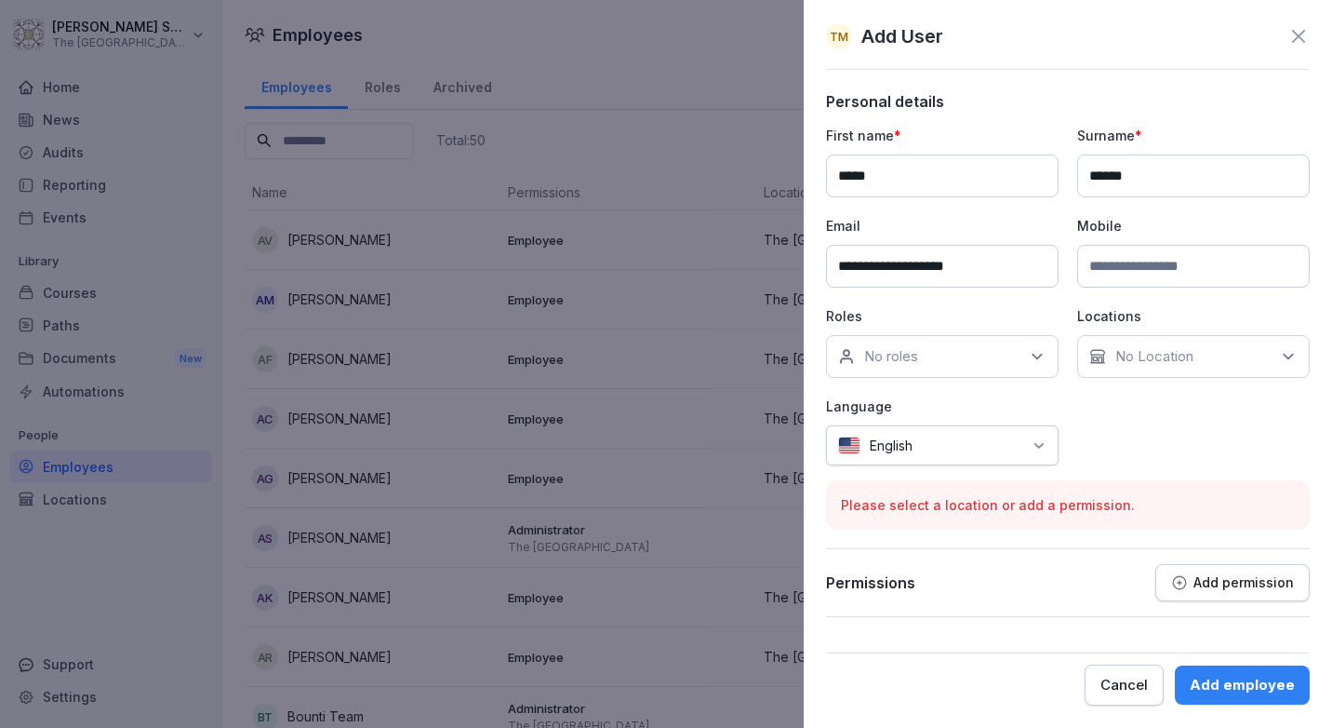
click at [1166, 263] on input at bounding box center [1193, 266] width 233 height 43
click at [1096, 267] on input at bounding box center [1193, 266] width 233 height 43
type input "********"
click at [1120, 355] on p "No Location" at bounding box center [1154, 356] width 78 height 19
click at [1155, 450] on label "The [GEOGRAPHIC_DATA]" at bounding box center [1202, 442] width 173 height 17
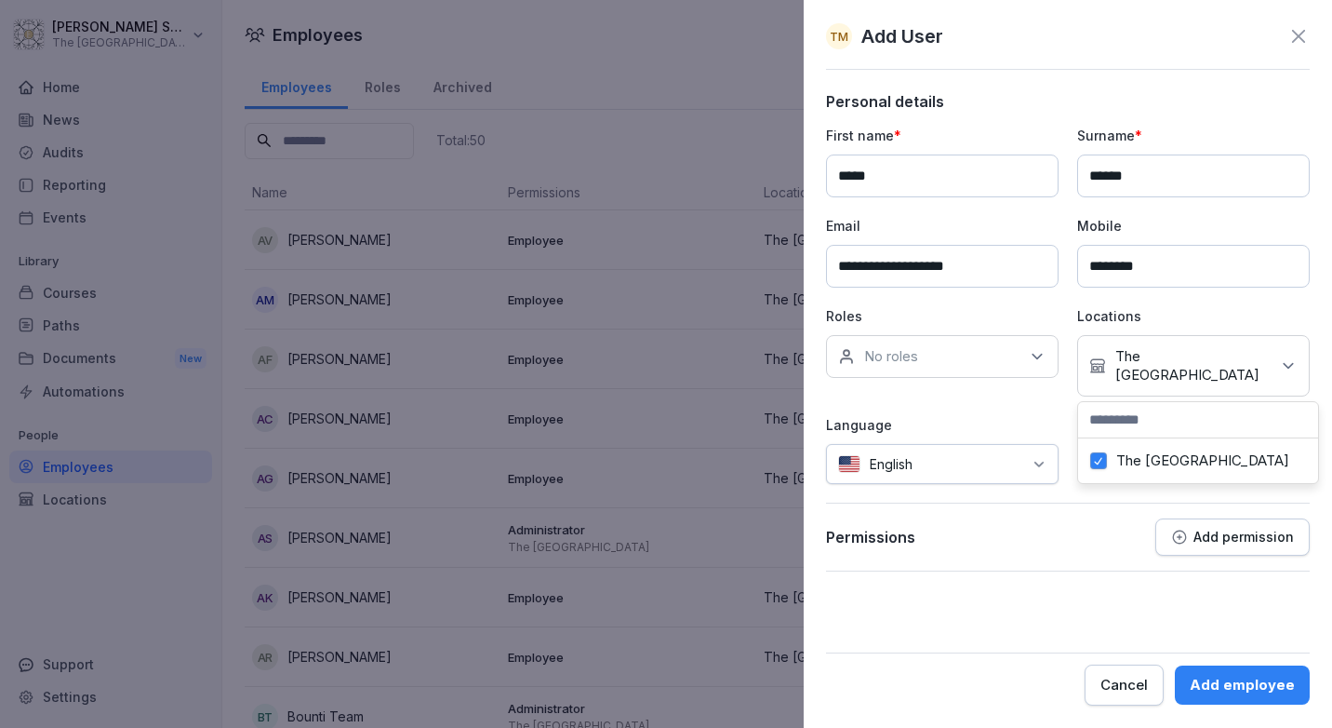
click at [911, 355] on p "No roles" at bounding box center [891, 356] width 54 height 19
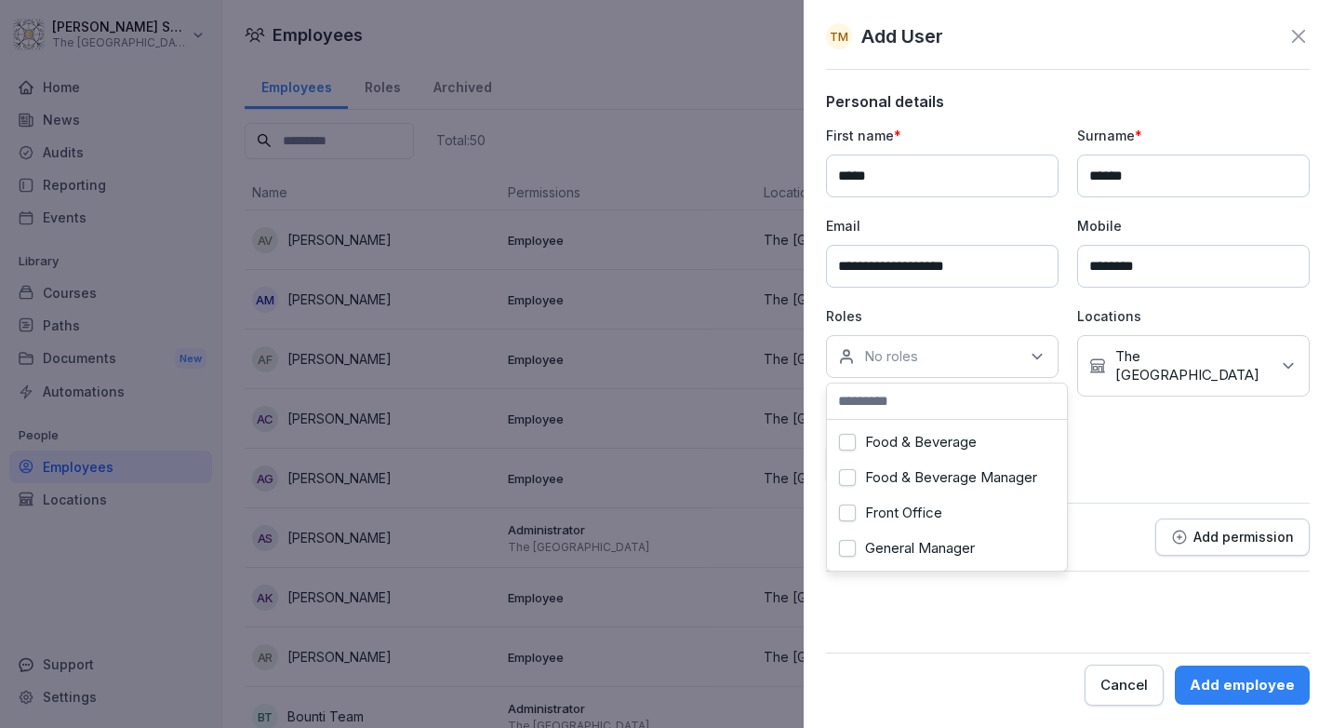
click at [917, 516] on label "Front Office" at bounding box center [903, 512] width 77 height 17
click at [1100, 597] on form "**********" at bounding box center [1068, 398] width 484 height 613
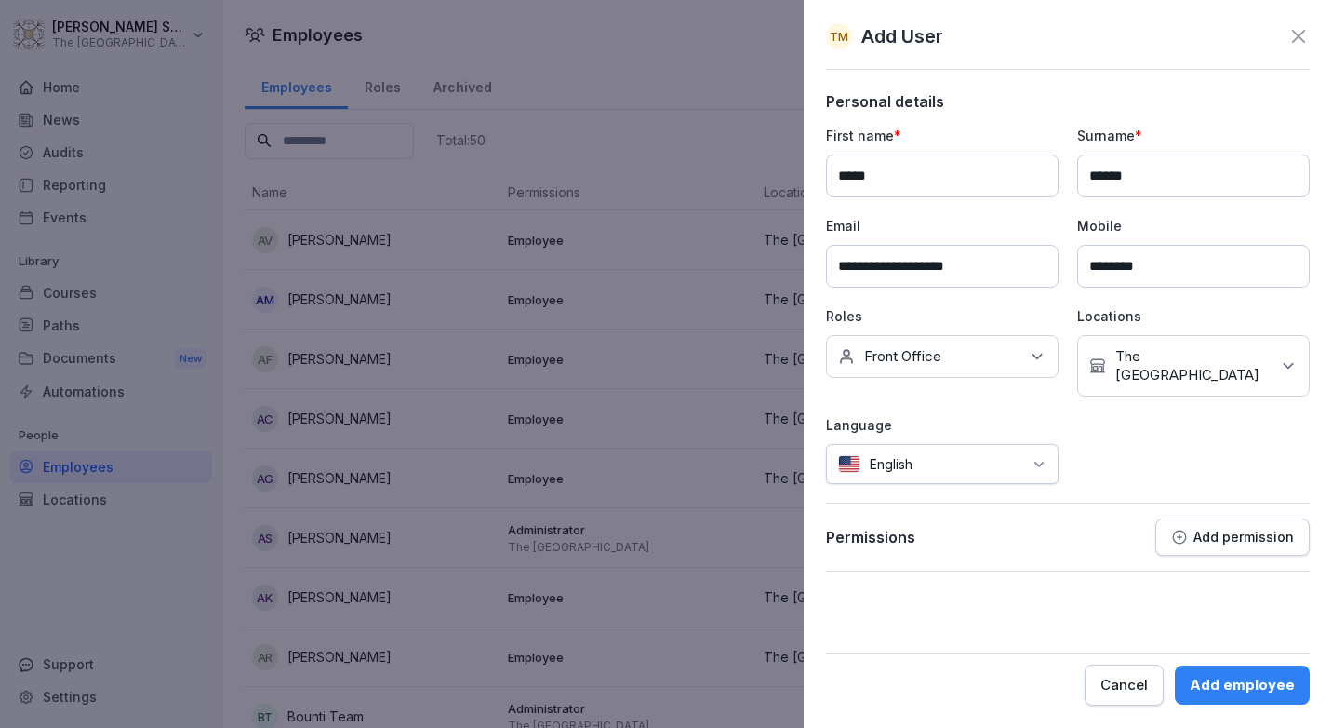
click at [1232, 541] on p "Add permission" at bounding box center [1244, 536] width 100 height 15
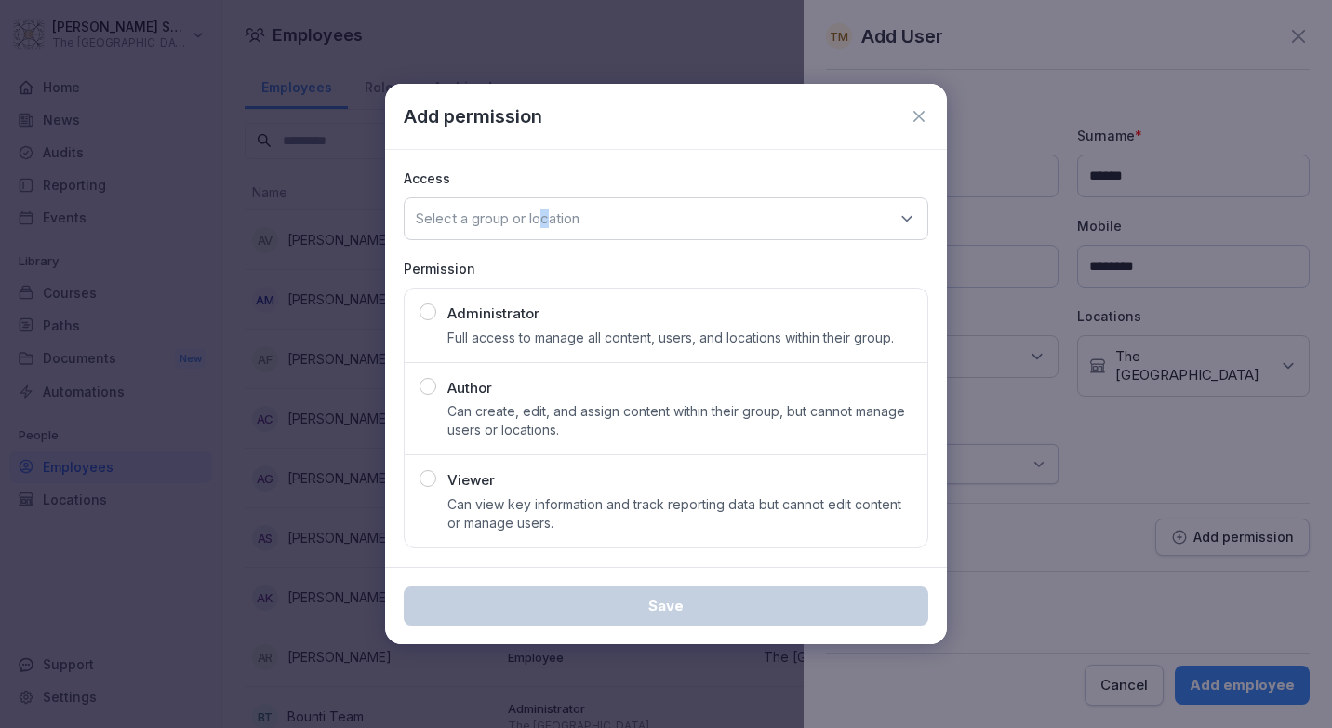
click at [541, 218] on p "Select a group or location" at bounding box center [498, 218] width 164 height 19
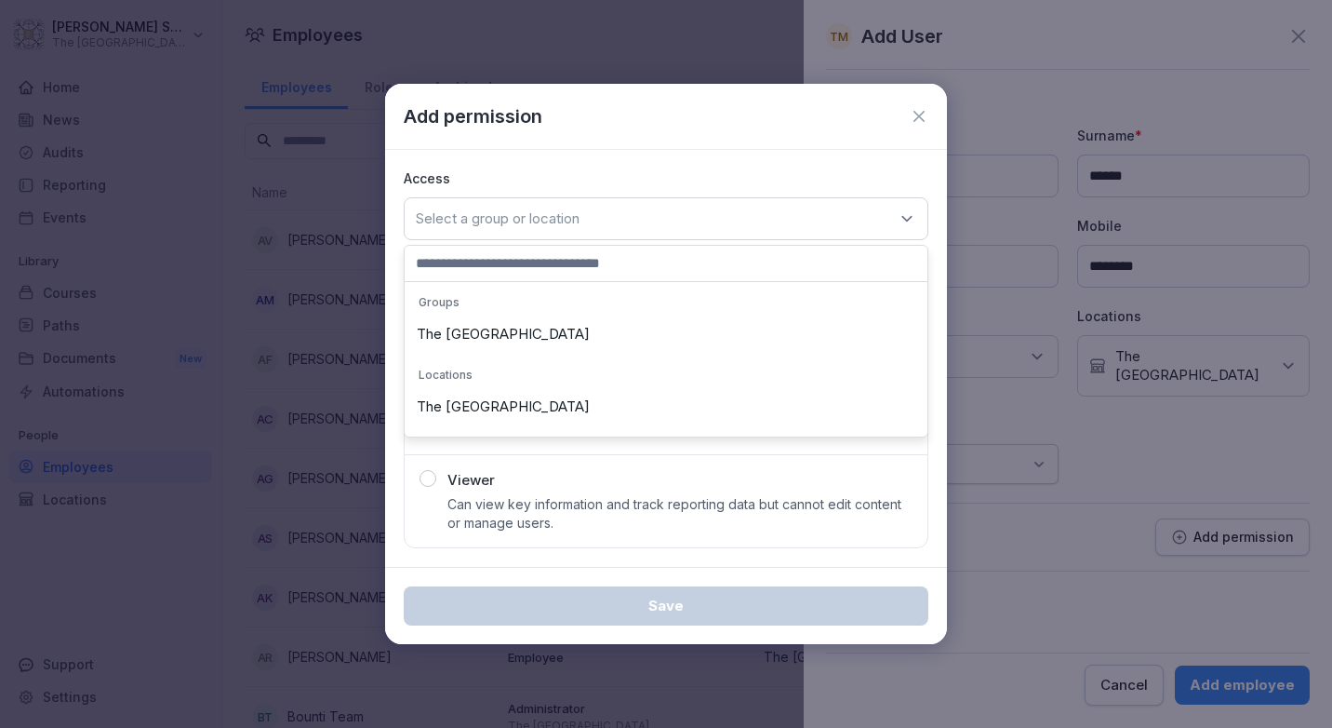
click at [503, 321] on div "The [GEOGRAPHIC_DATA]" at bounding box center [666, 333] width 514 height 35
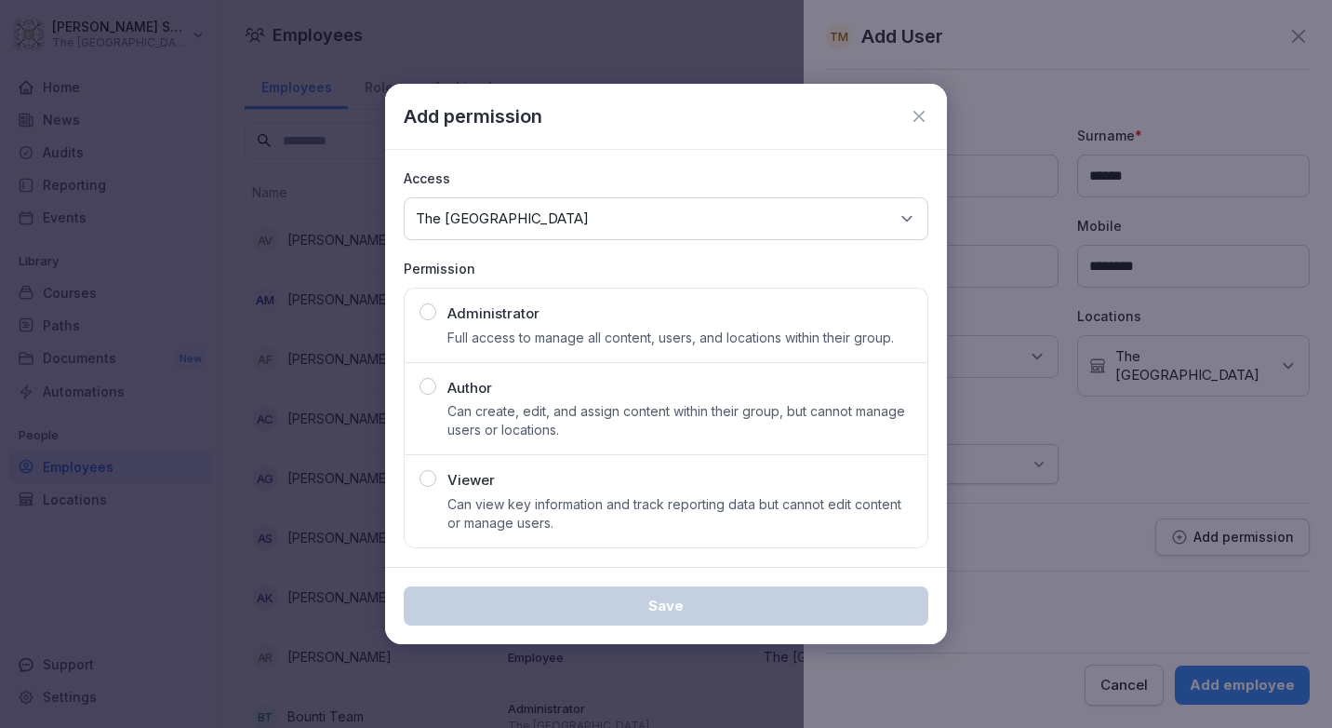
click at [423, 473] on div "button" at bounding box center [428, 478] width 17 height 17
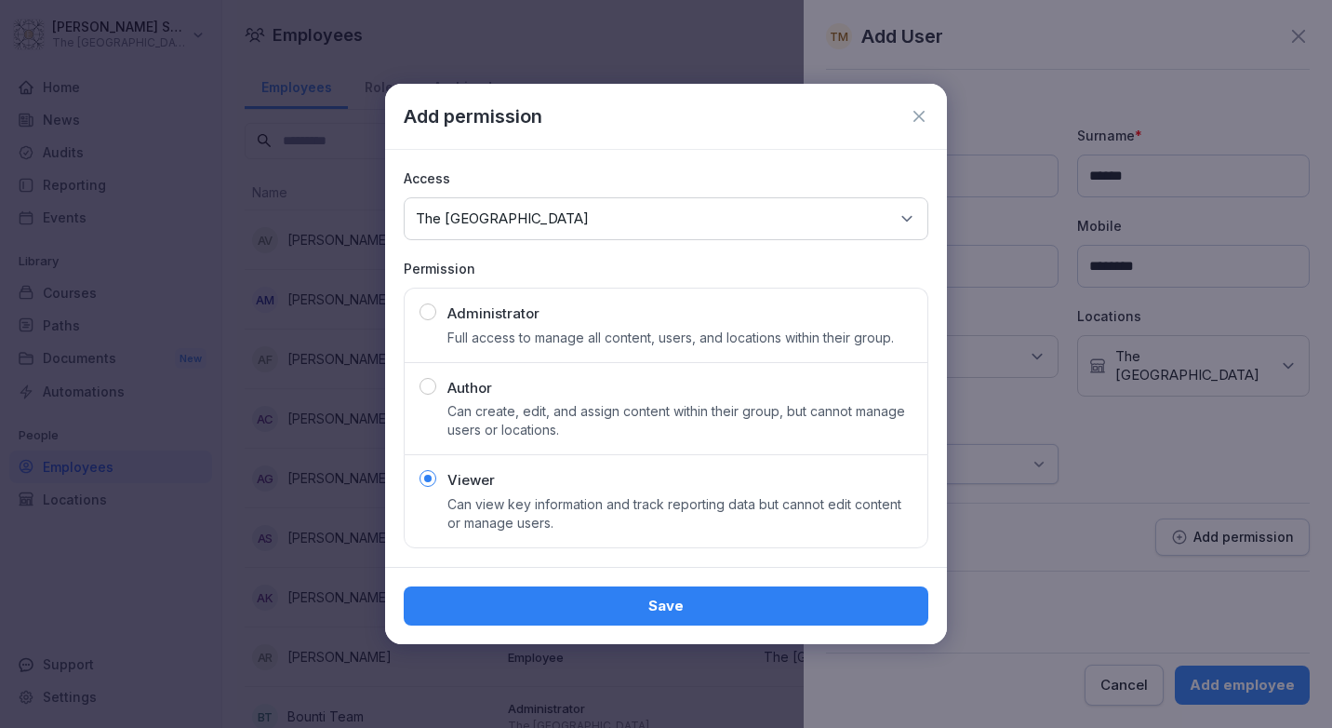
click at [673, 605] on div "Save" at bounding box center [666, 605] width 495 height 20
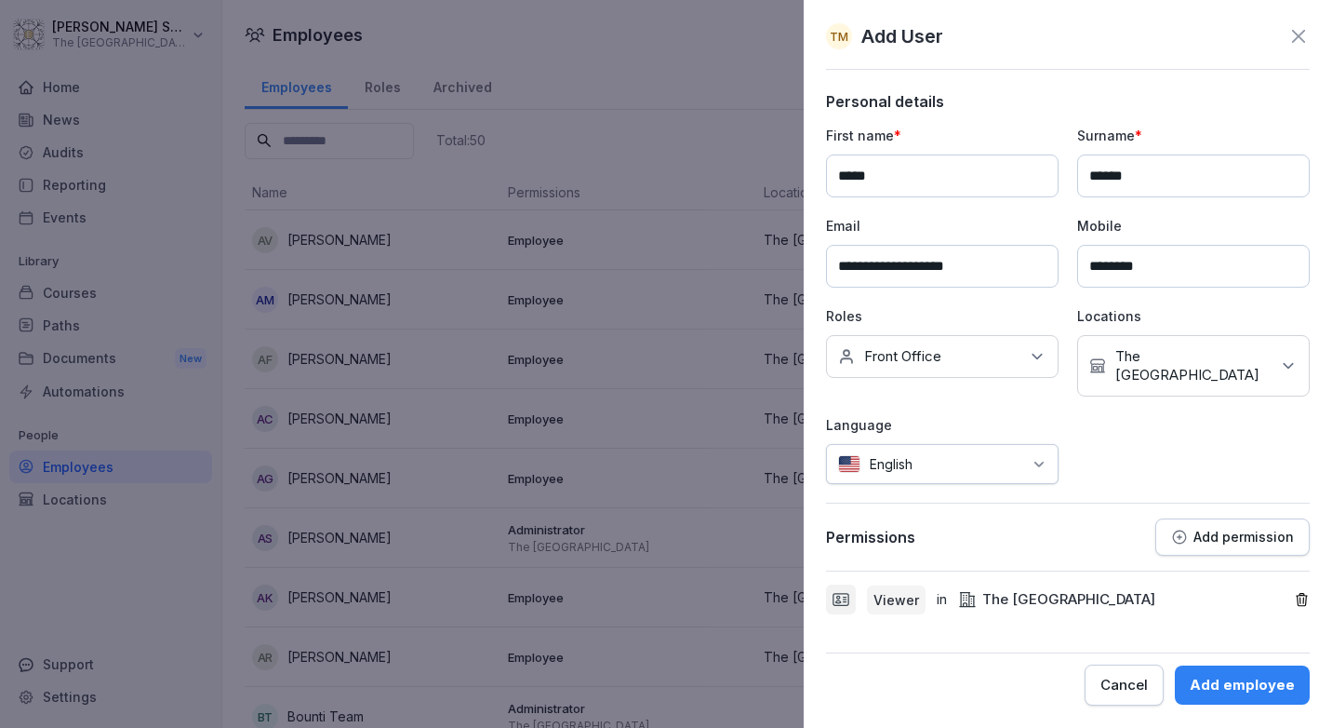
click at [1235, 684] on div "Add employee" at bounding box center [1242, 685] width 105 height 20
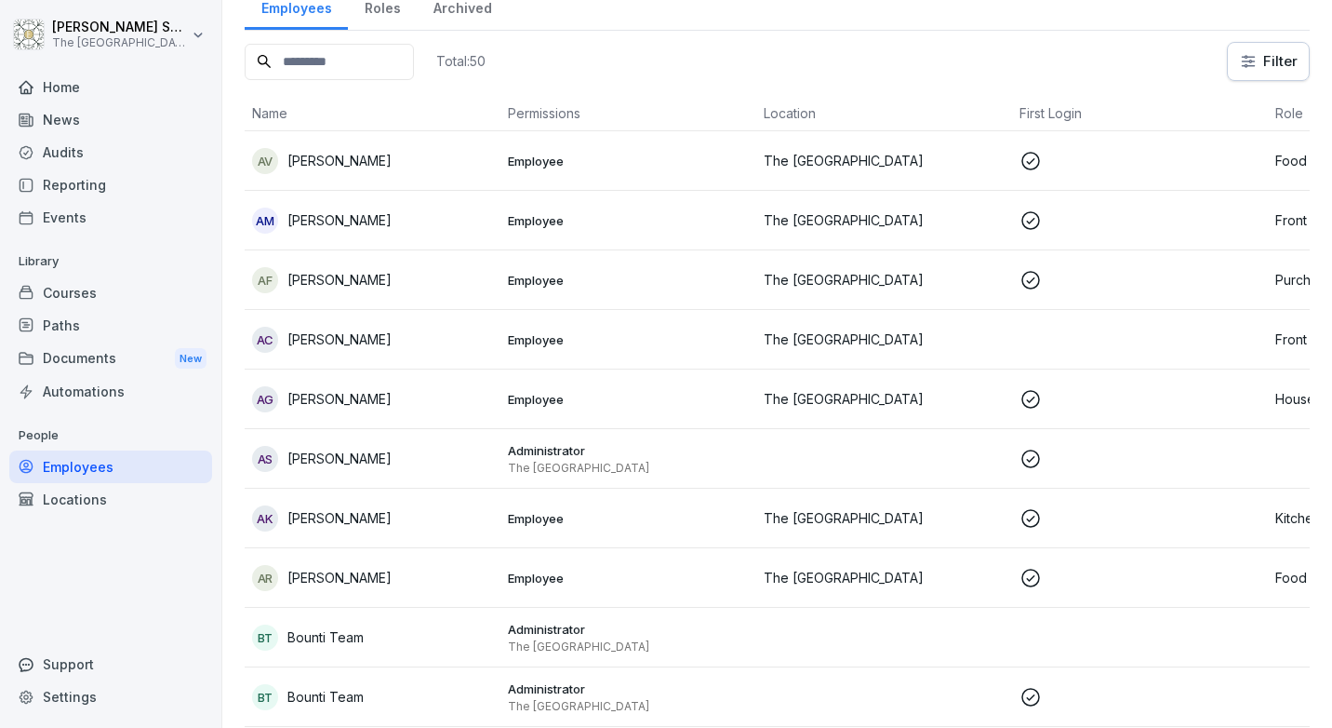
scroll to position [372, 0]
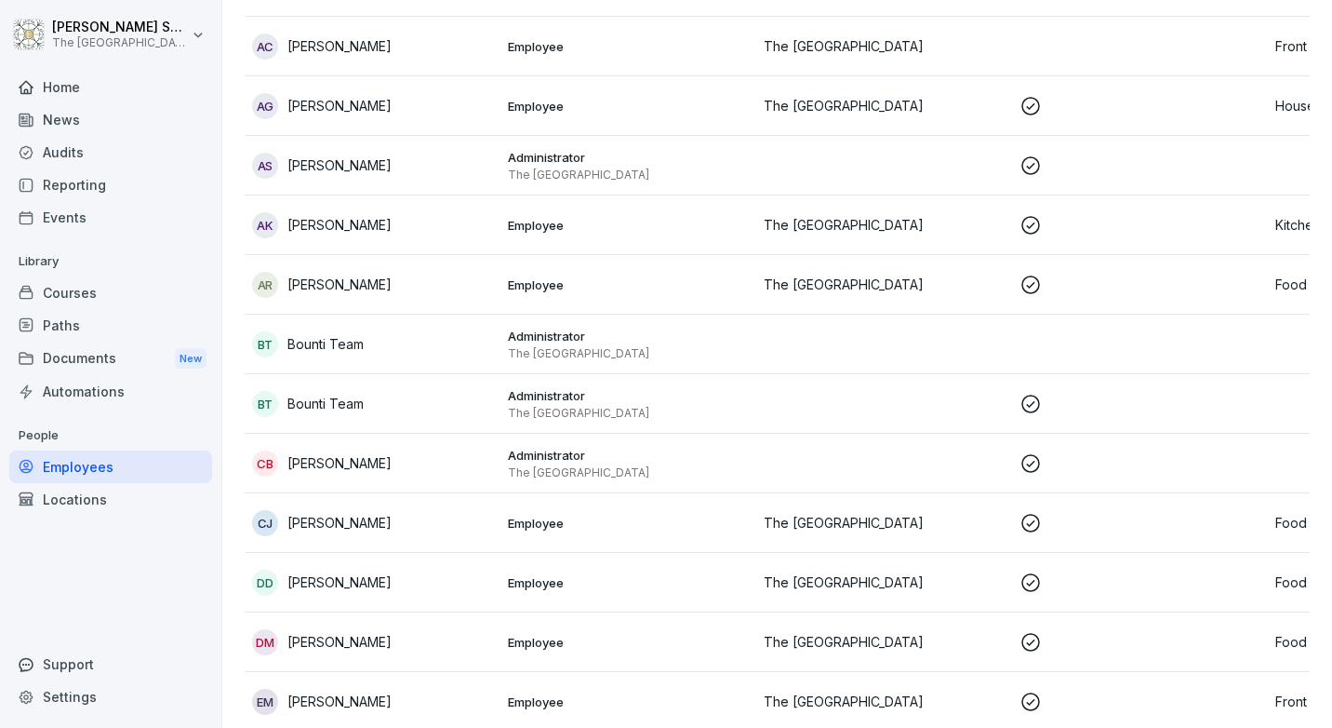
click at [360, 174] on p "[PERSON_NAME]" at bounding box center [339, 165] width 104 height 20
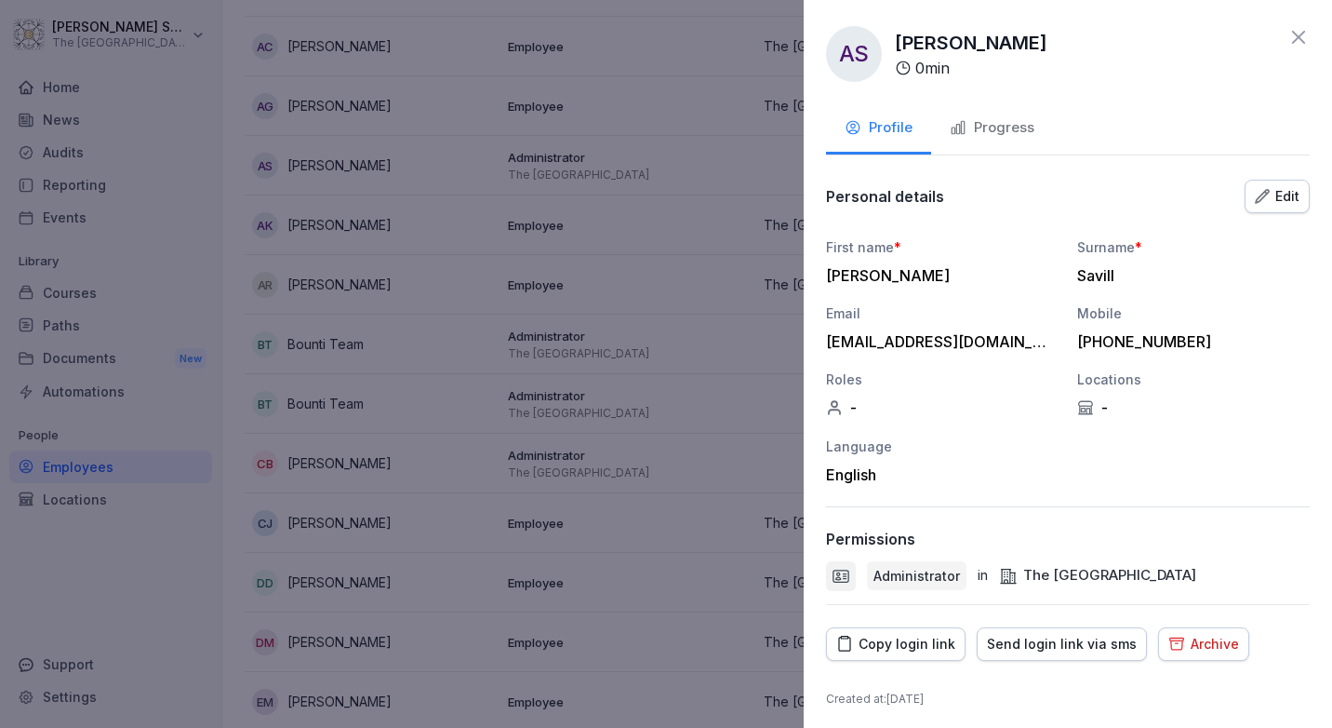
click at [667, 37] on div at bounding box center [666, 364] width 1332 height 728
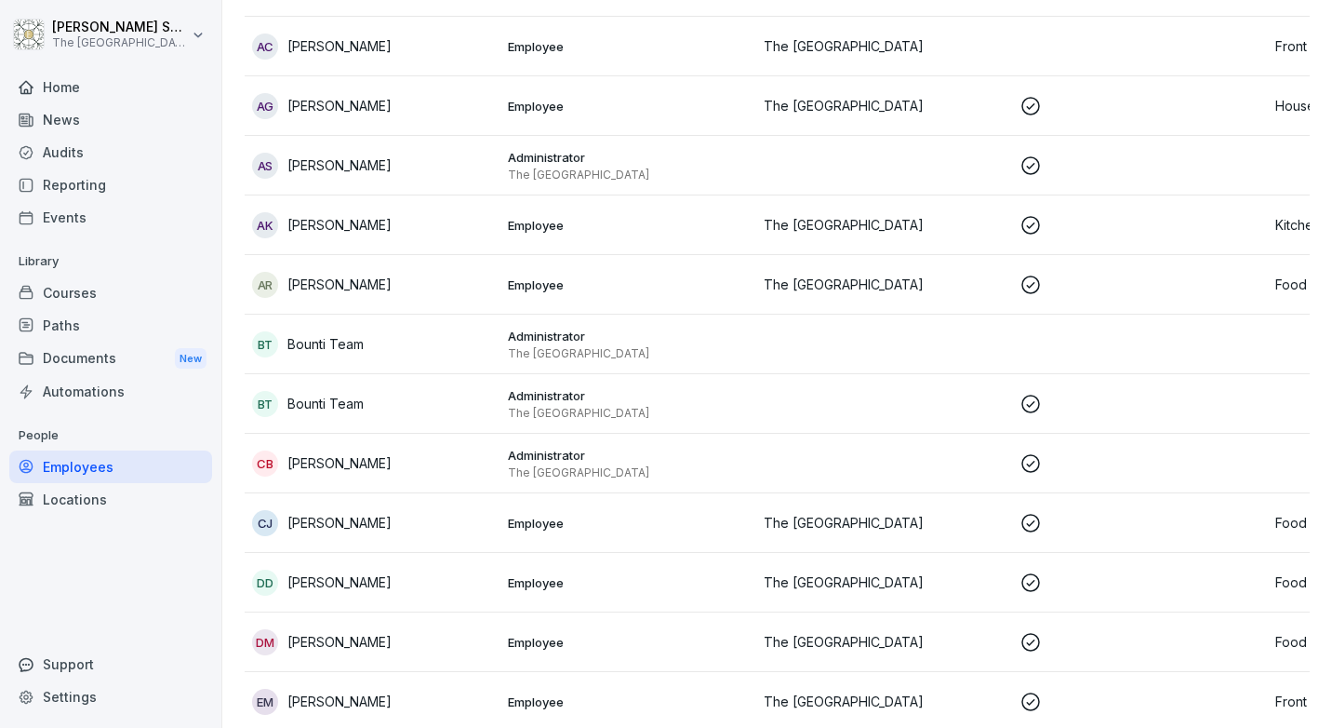
click at [337, 450] on div "CB [PERSON_NAME]" at bounding box center [372, 463] width 241 height 26
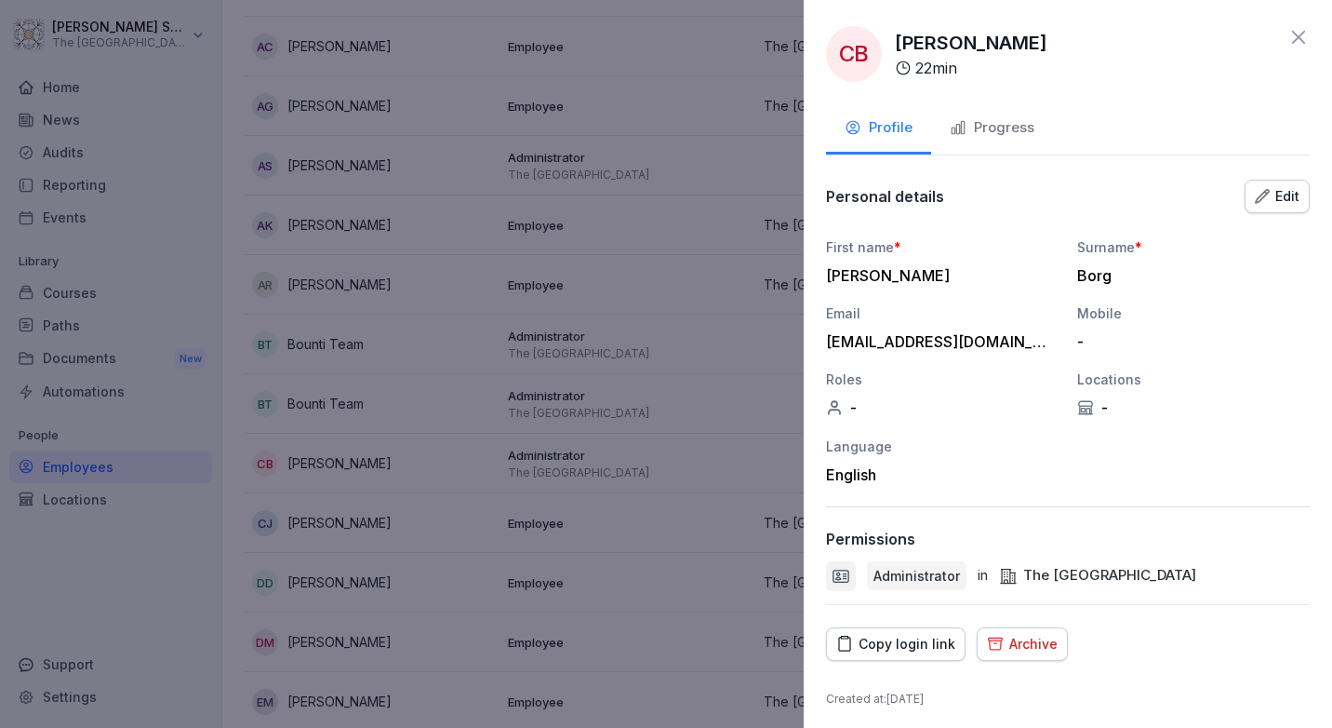
drag, startPoint x: 674, startPoint y: 69, endPoint x: 615, endPoint y: 177, distance: 122.8
click at [674, 68] on div at bounding box center [666, 364] width 1332 height 728
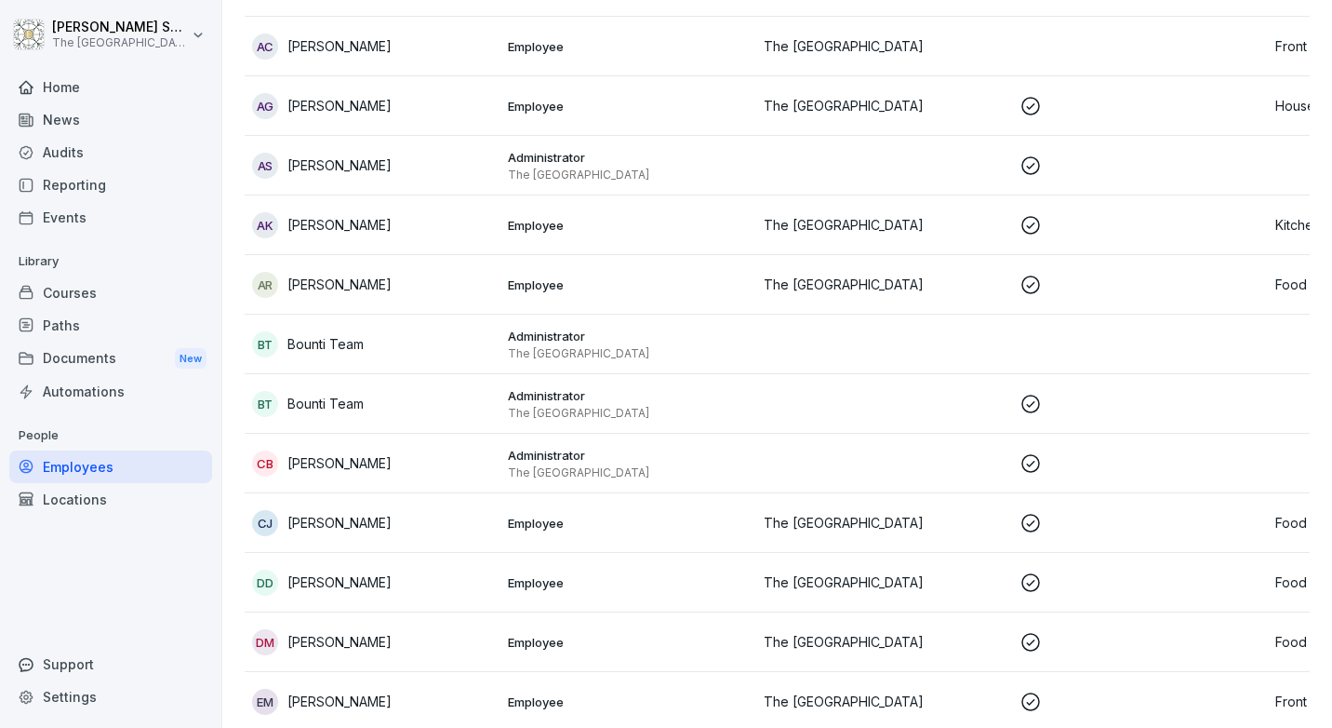
click at [336, 572] on div "DD [PERSON_NAME]" at bounding box center [372, 582] width 241 height 26
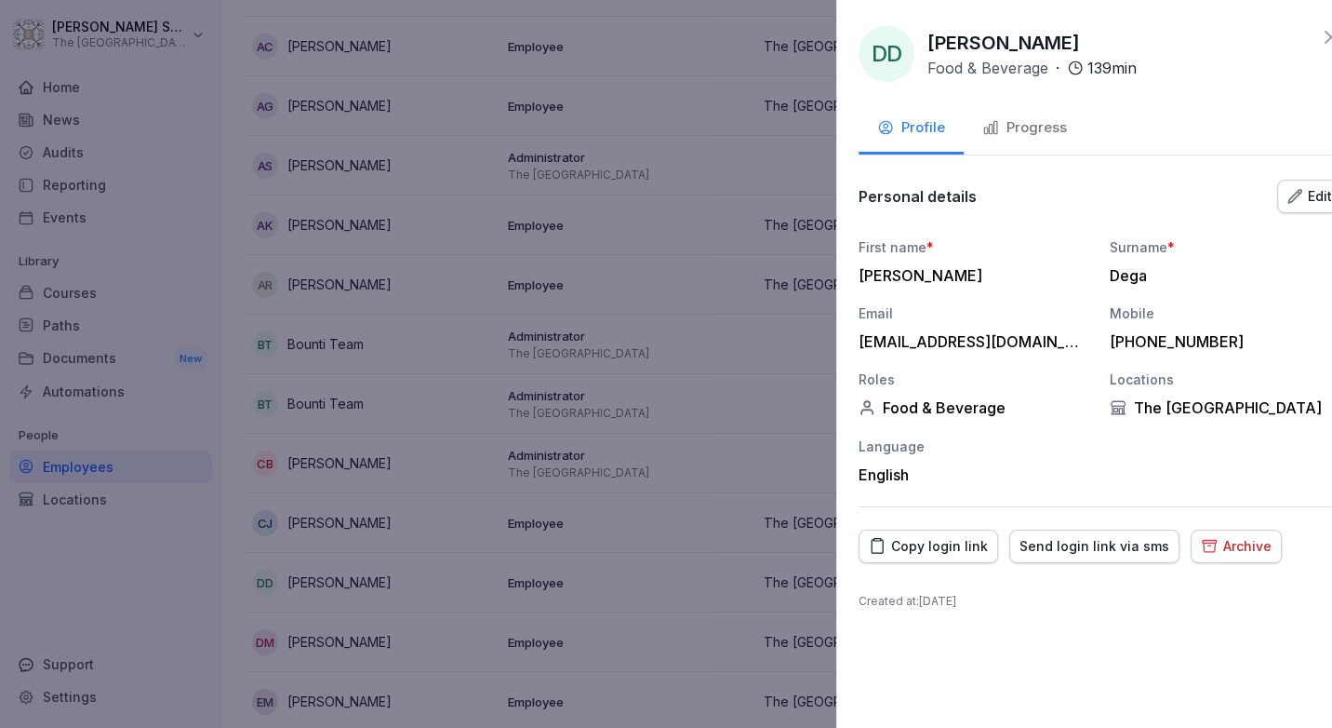
click at [349, 644] on div at bounding box center [666, 364] width 1332 height 728
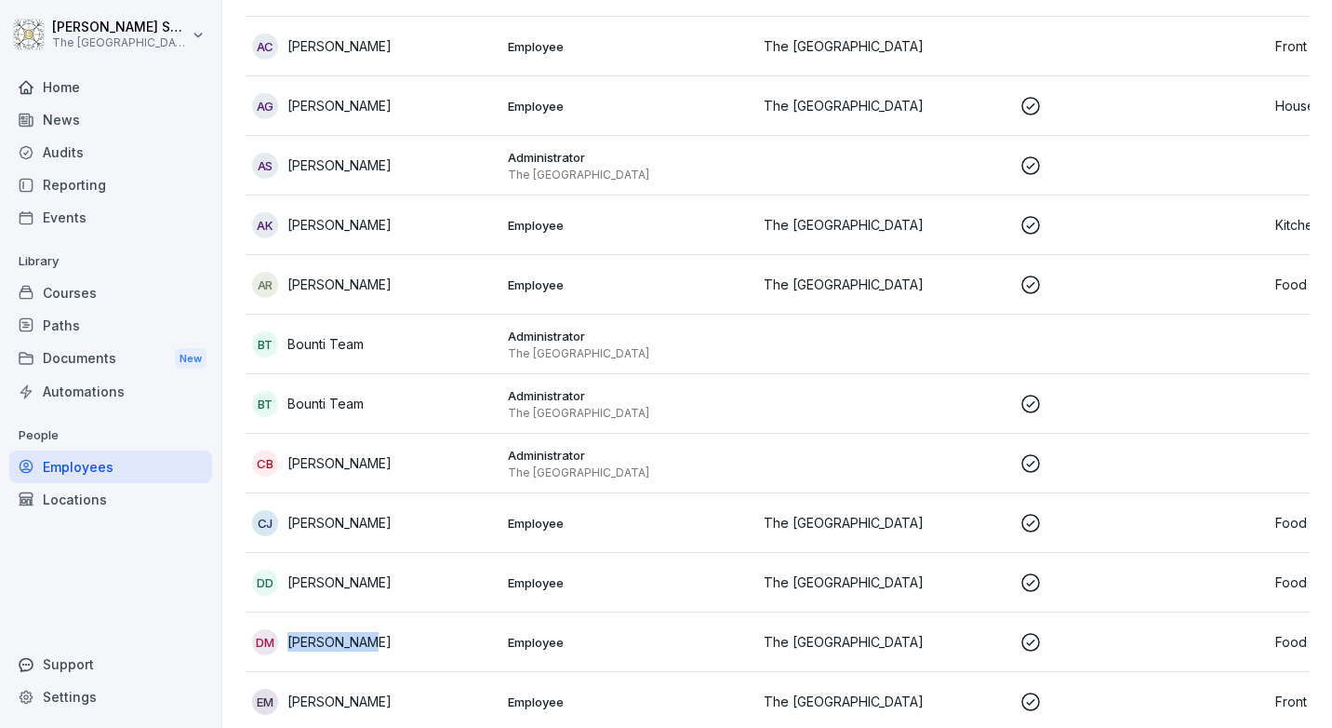
click at [349, 644] on p "[PERSON_NAME]" at bounding box center [339, 642] width 104 height 20
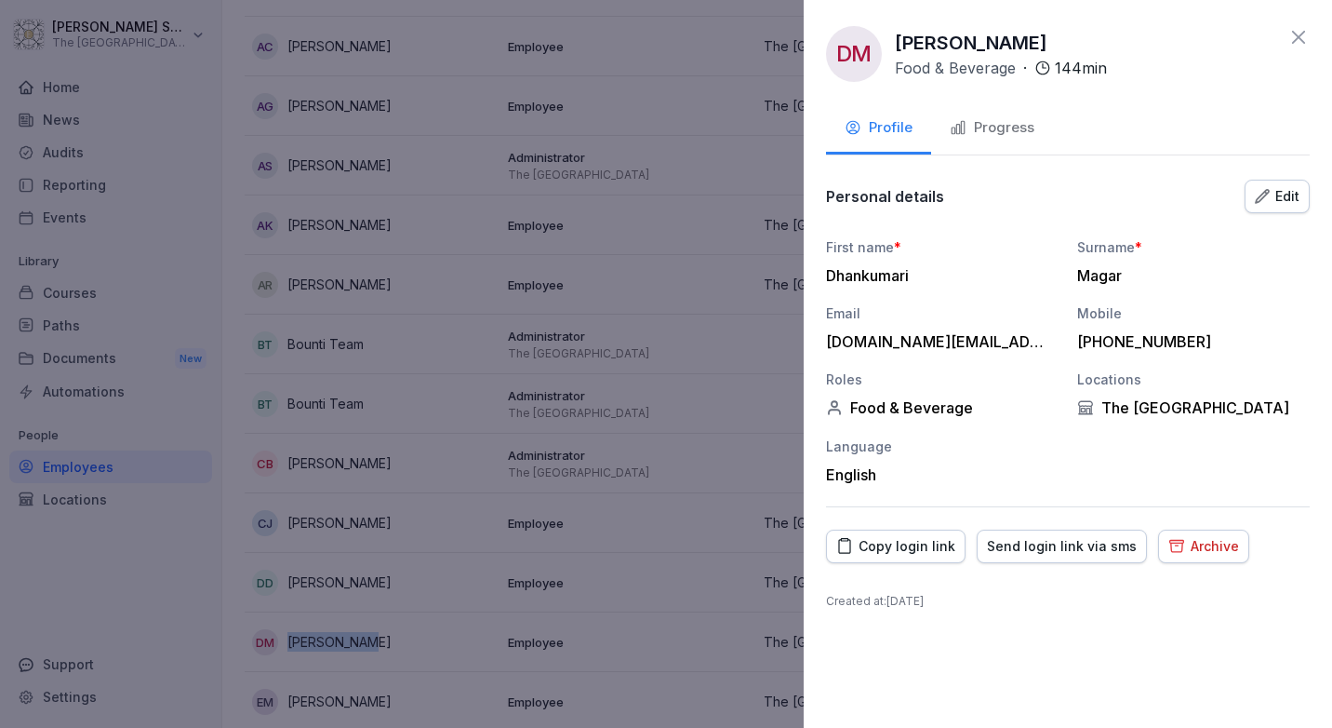
click at [695, 611] on div at bounding box center [666, 364] width 1332 height 728
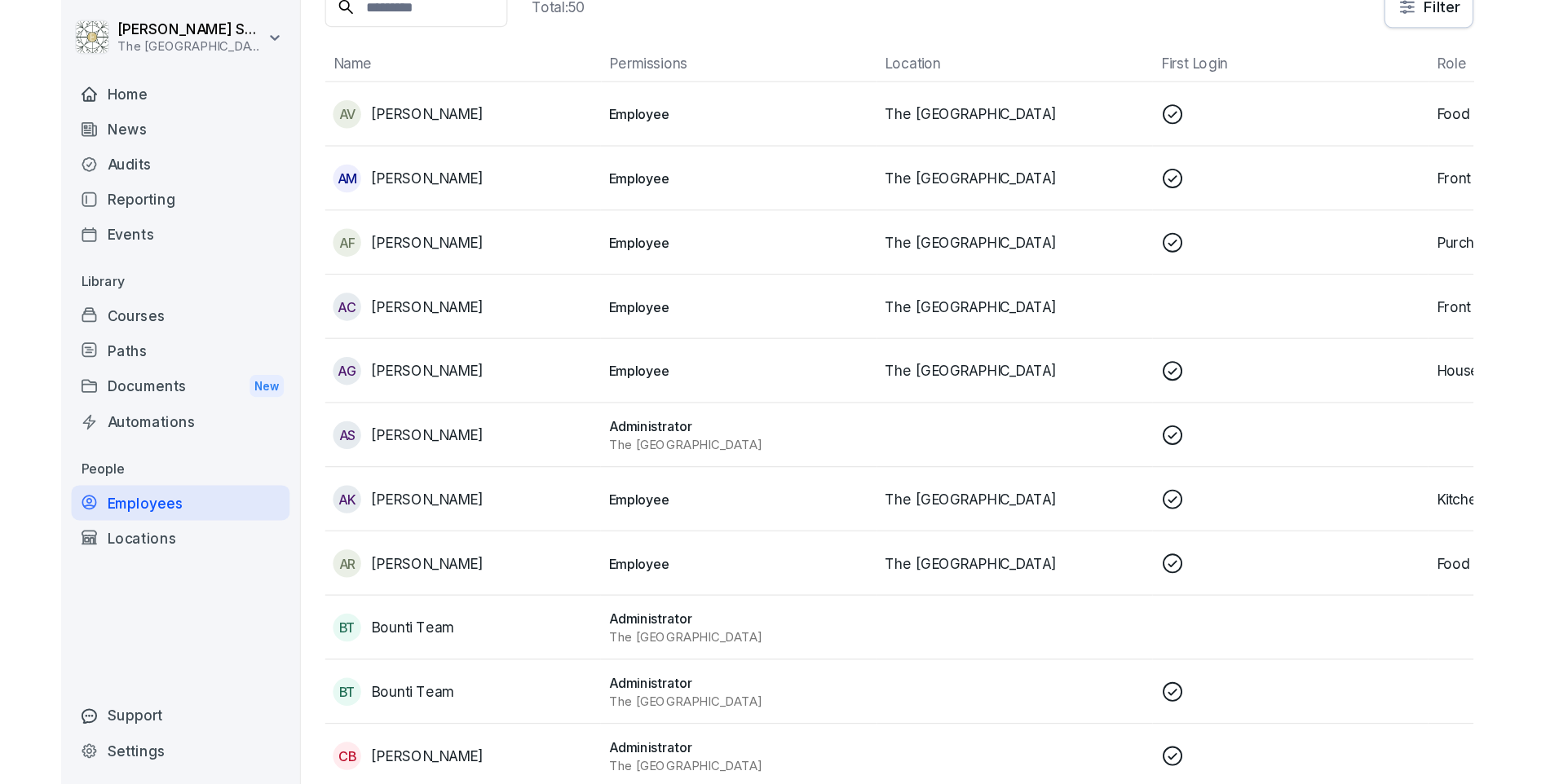
scroll to position [0, 0]
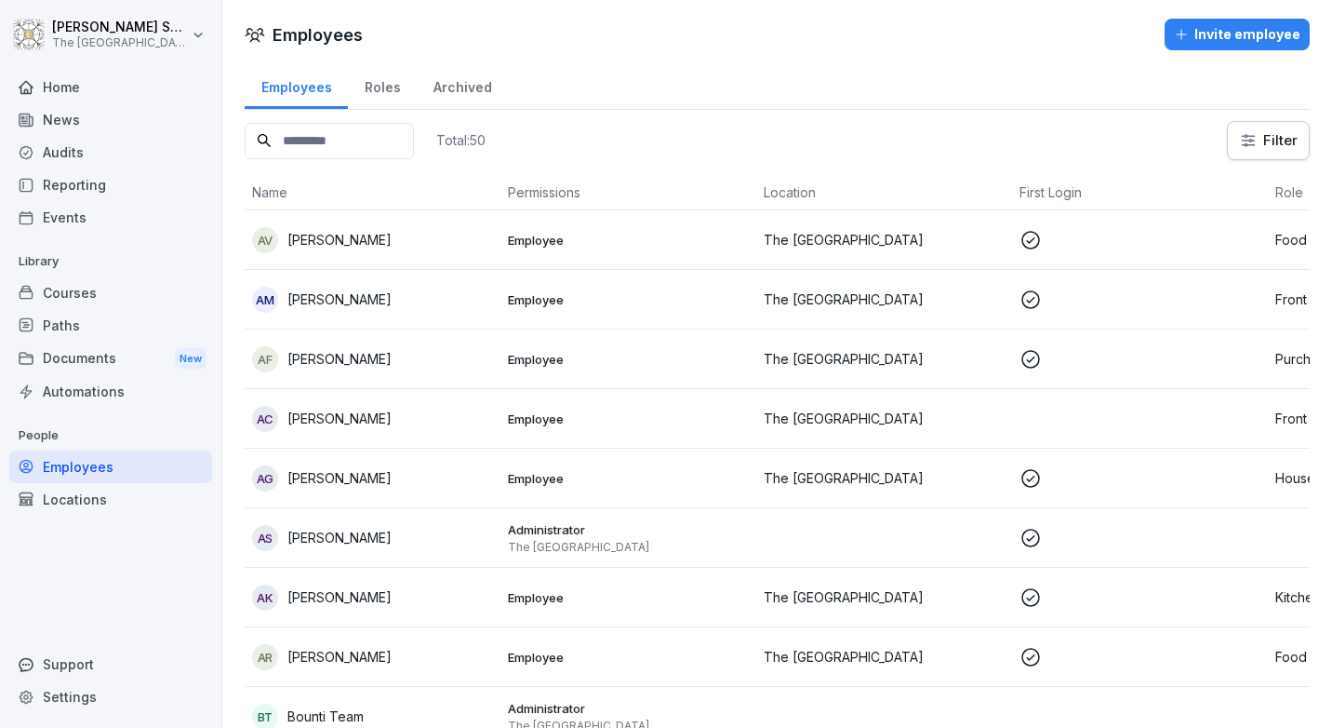
click at [301, 141] on input at bounding box center [329, 141] width 169 height 36
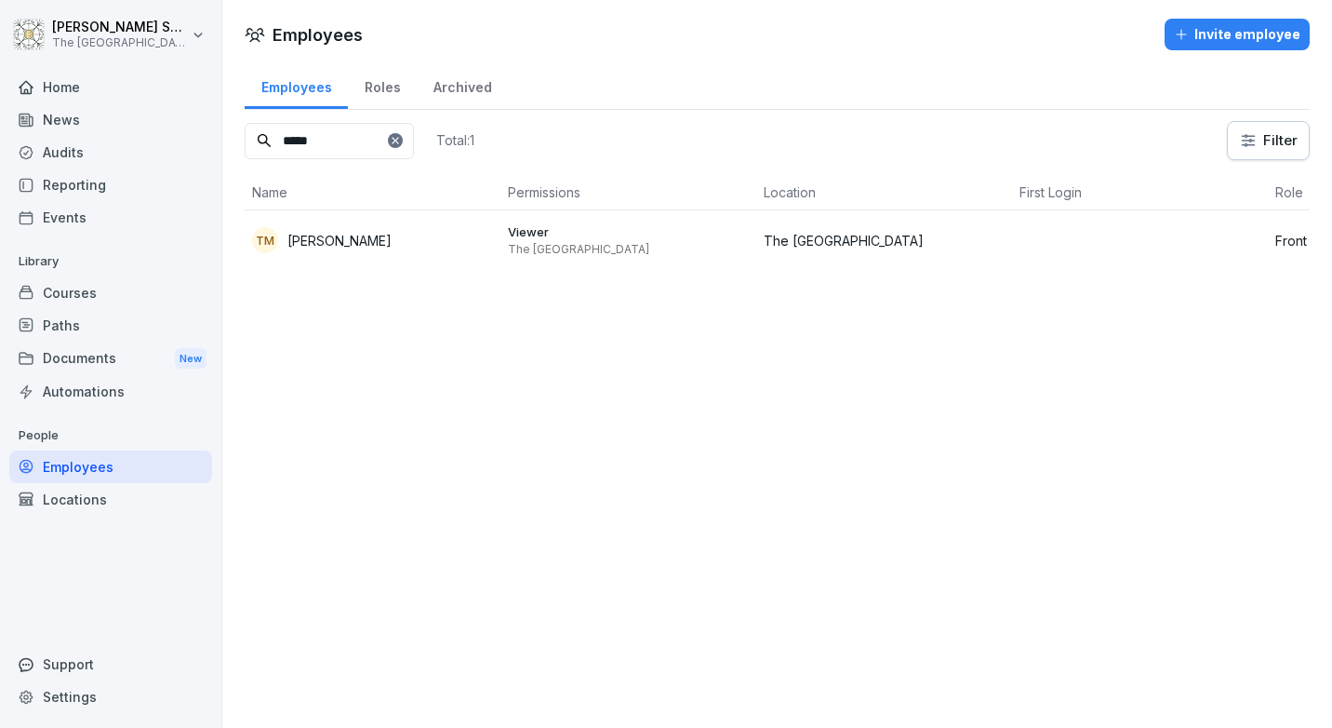
type input "*****"
